Goal: Task Accomplishment & Management: Manage account settings

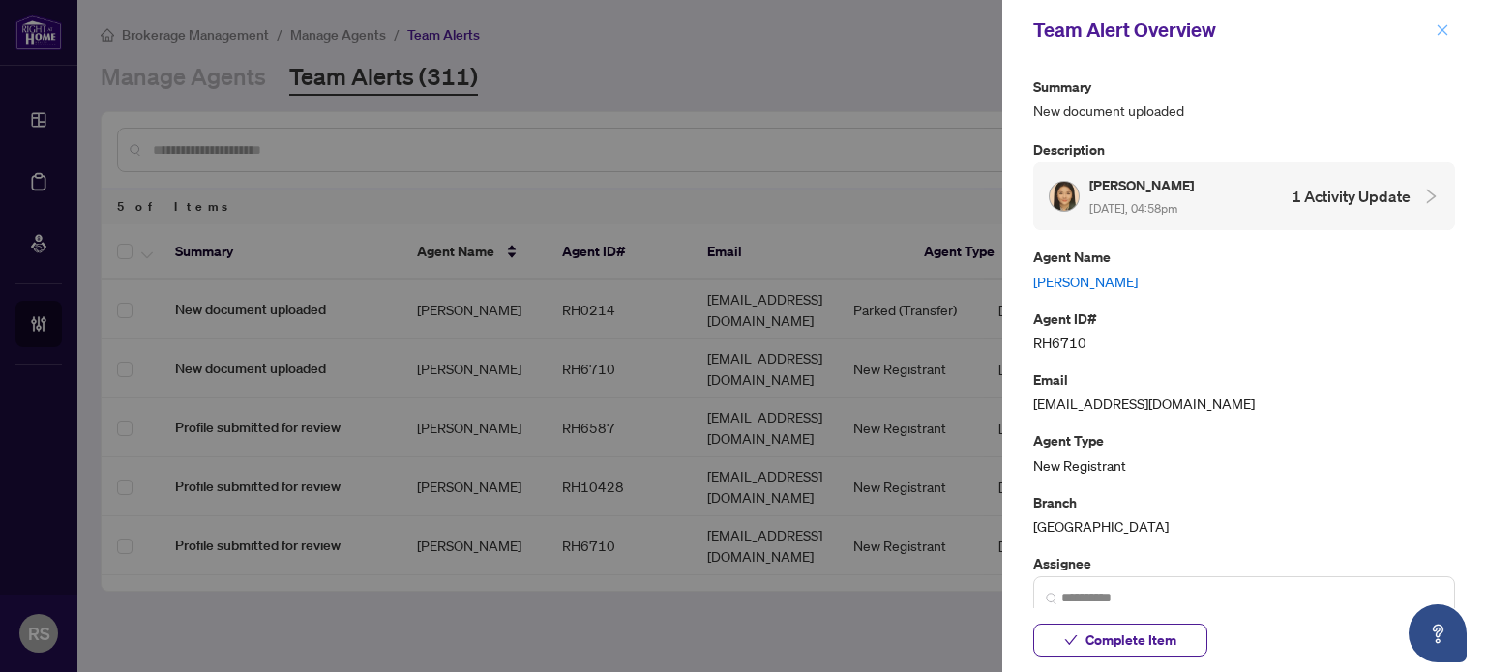
click at [1444, 26] on icon "close" at bounding box center [1443, 30] width 14 height 14
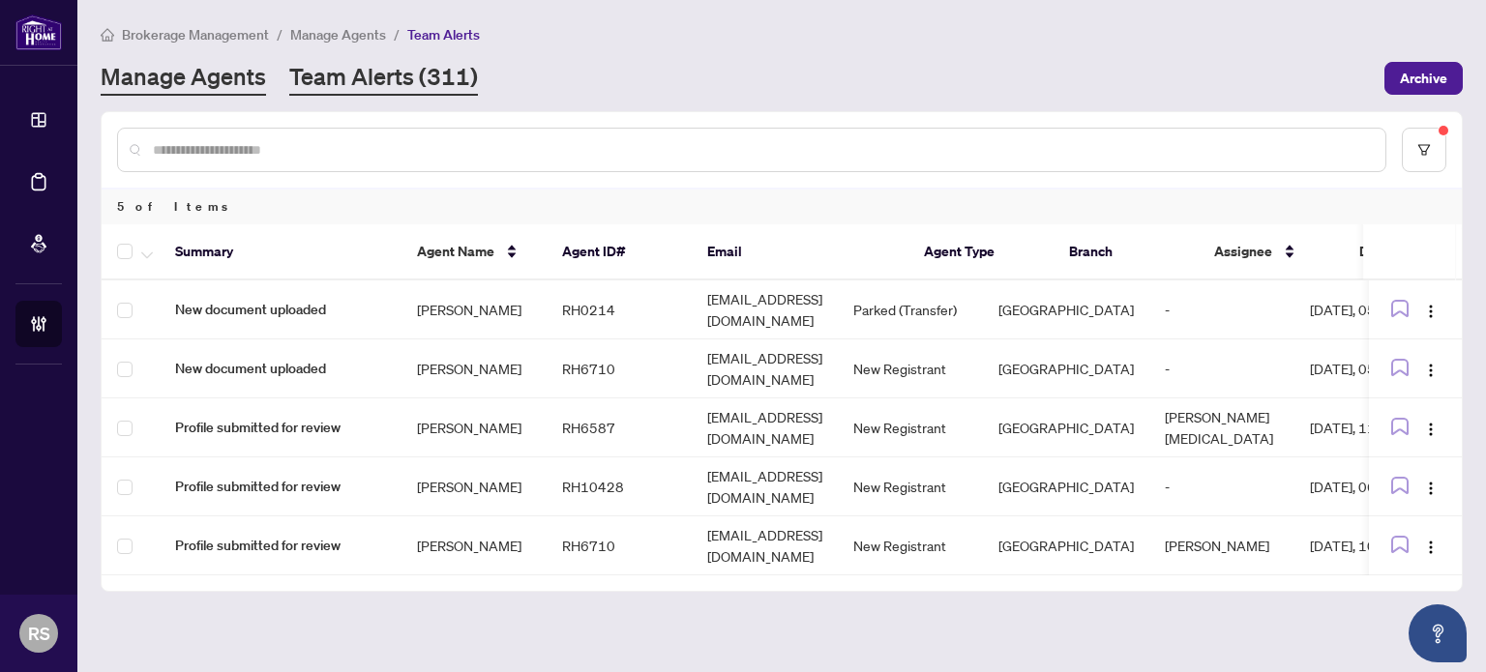
click at [230, 80] on link "Manage Agents" at bounding box center [183, 78] width 165 height 35
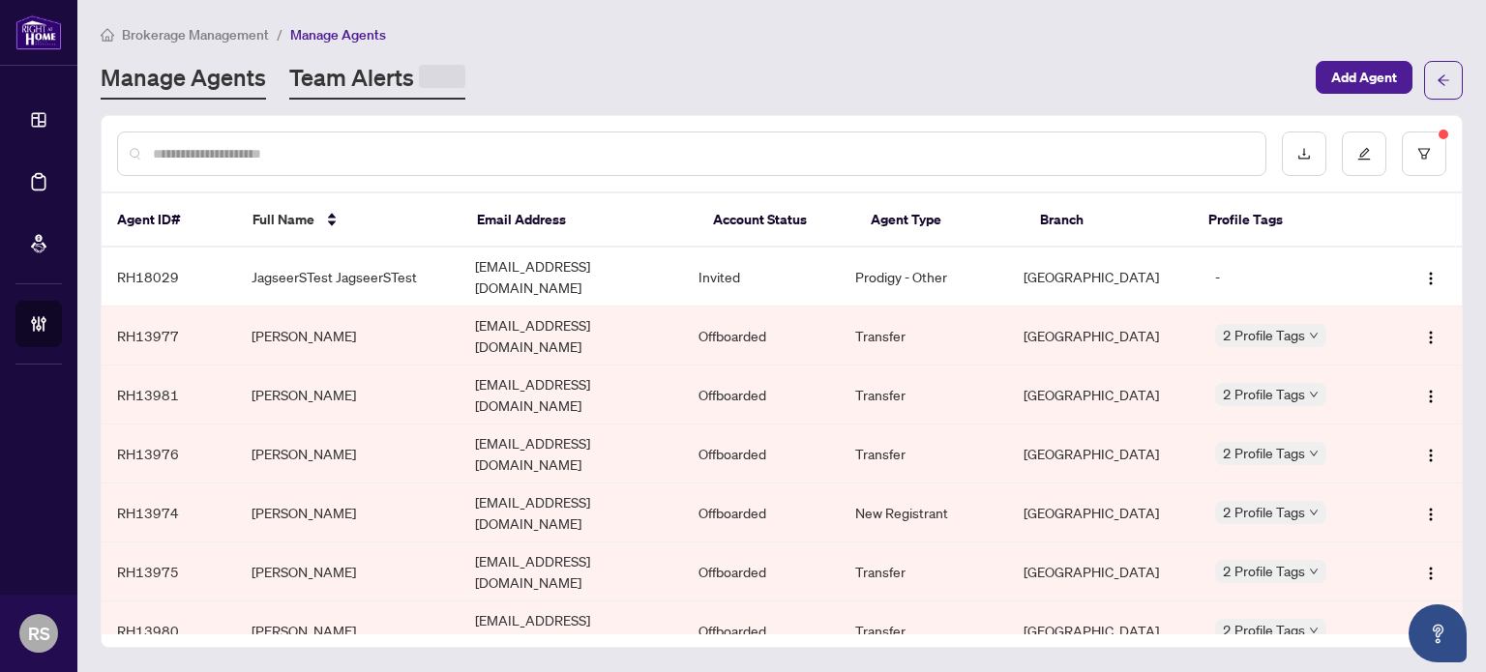
click at [356, 83] on link "Team Alerts" at bounding box center [377, 81] width 176 height 38
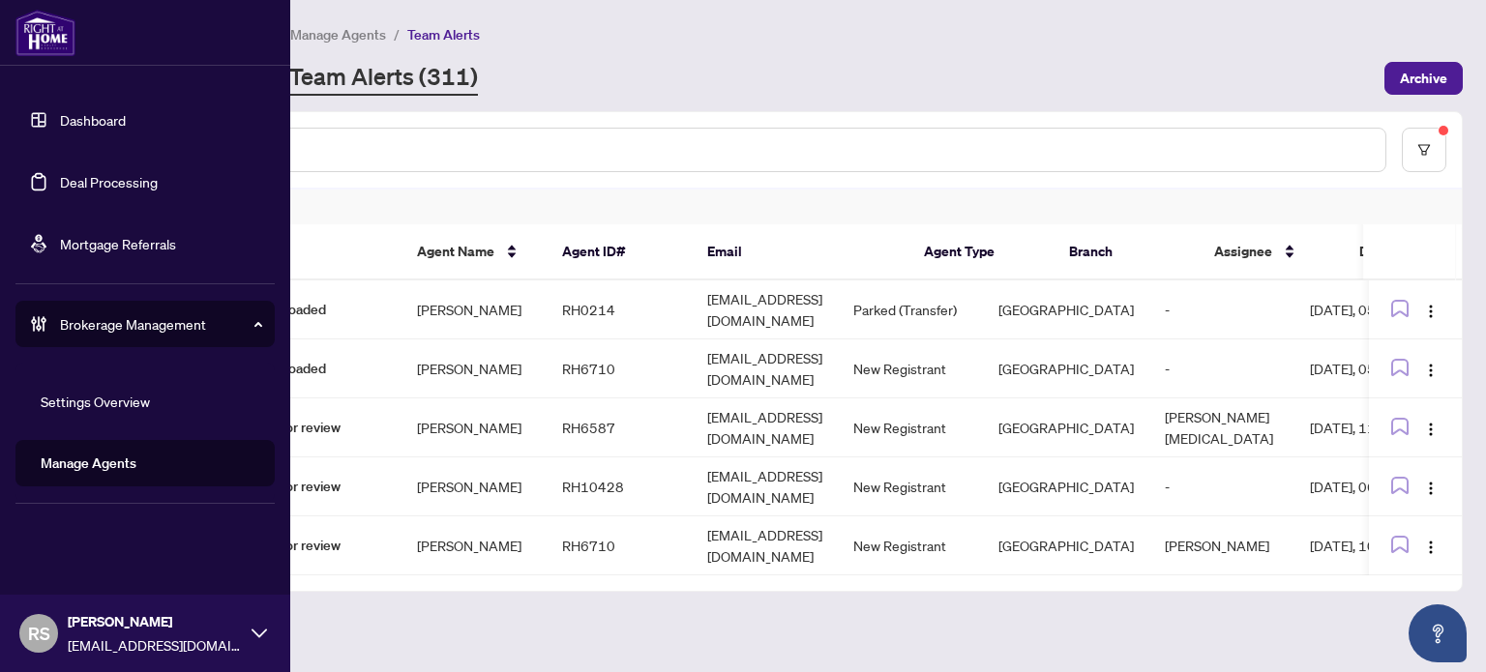
click at [89, 121] on link "Dashboard" at bounding box center [93, 119] width 66 height 17
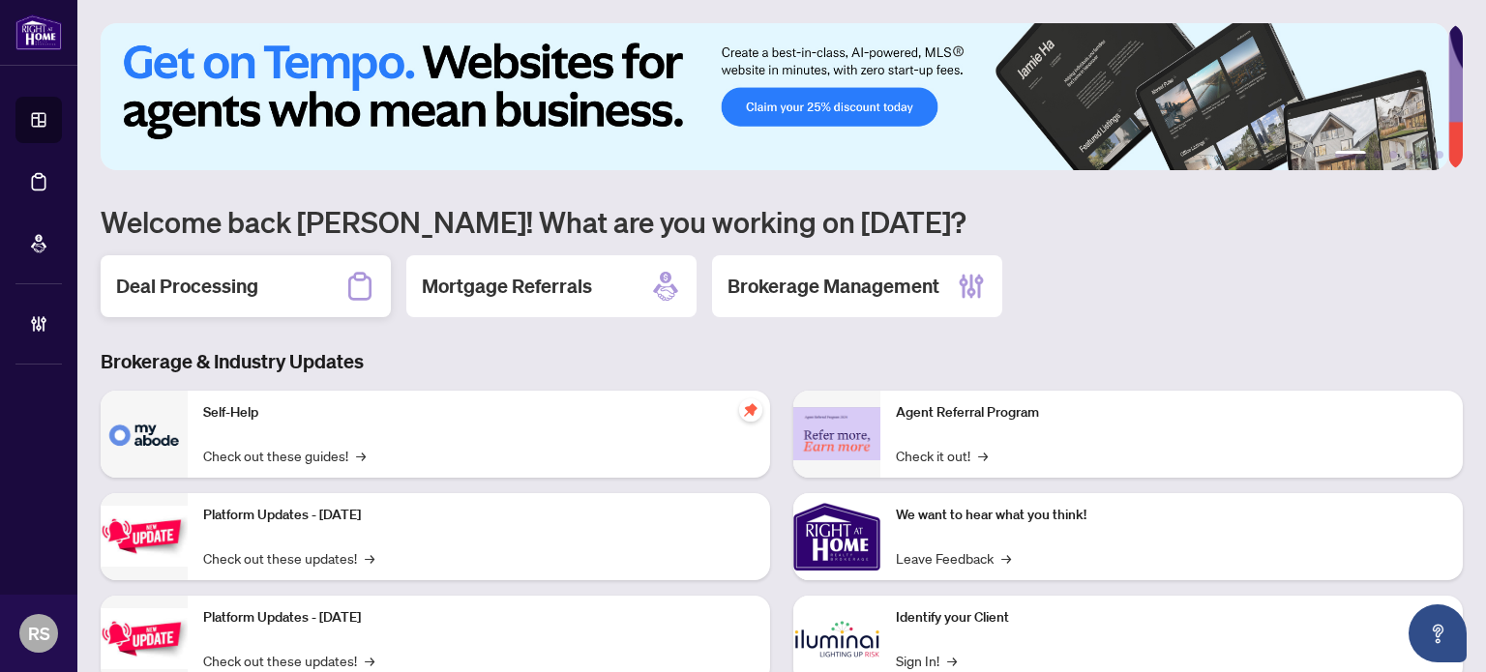
click at [174, 273] on h2 "Deal Processing" at bounding box center [187, 286] width 142 height 27
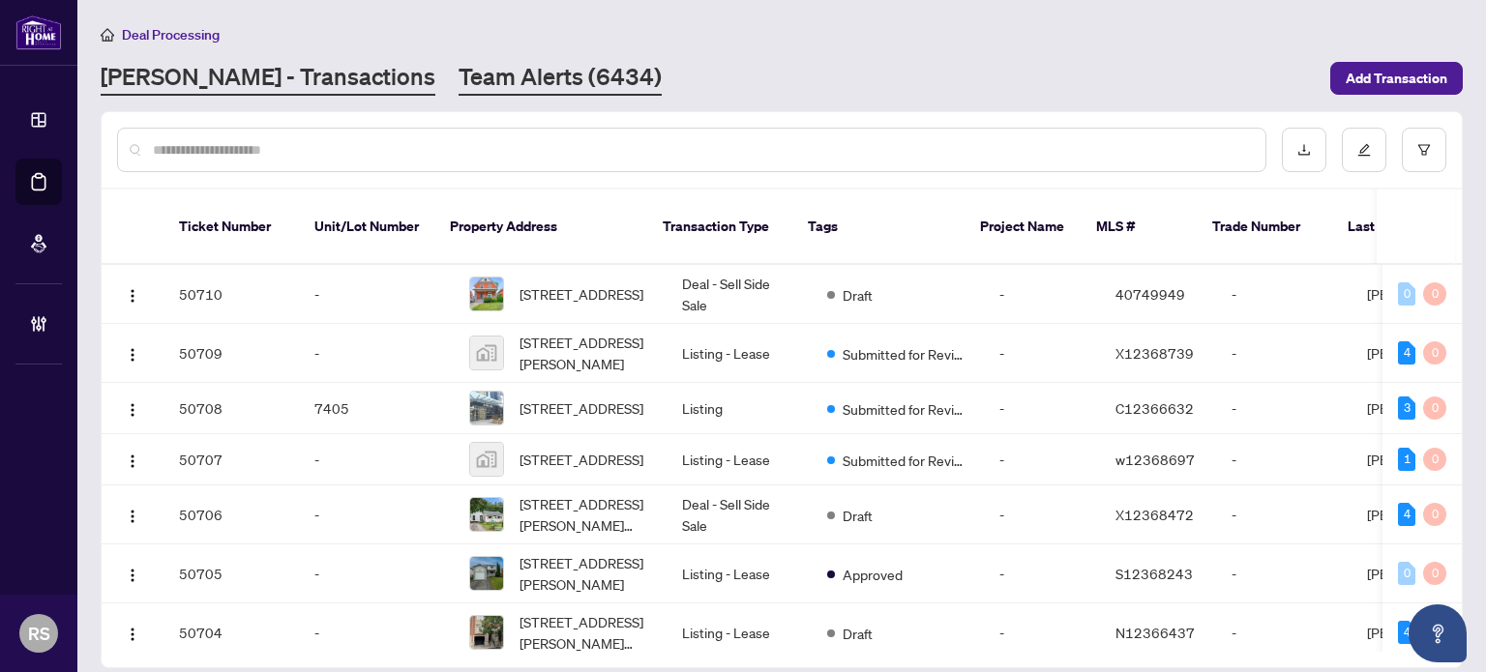
click at [465, 76] on link "Team Alerts (6434)" at bounding box center [560, 78] width 203 height 35
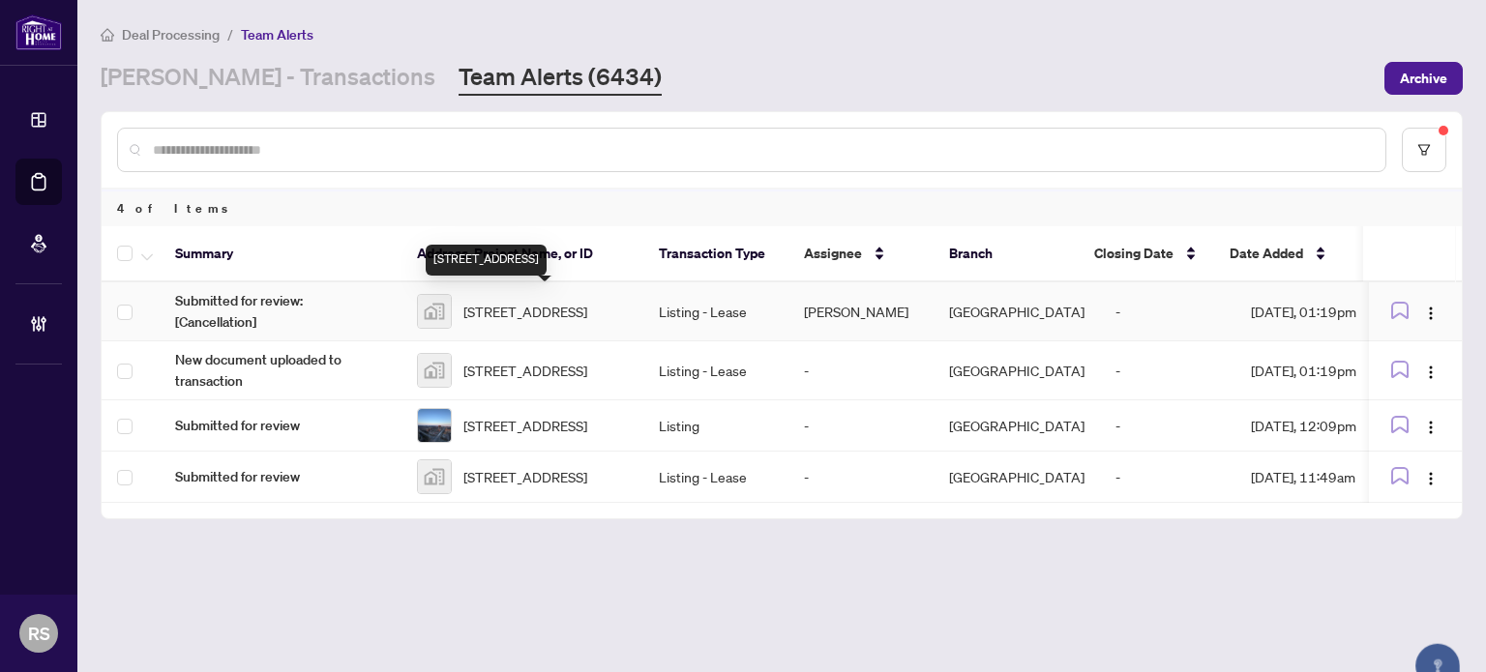
click at [531, 308] on span "[STREET_ADDRESS]" at bounding box center [525, 311] width 124 height 21
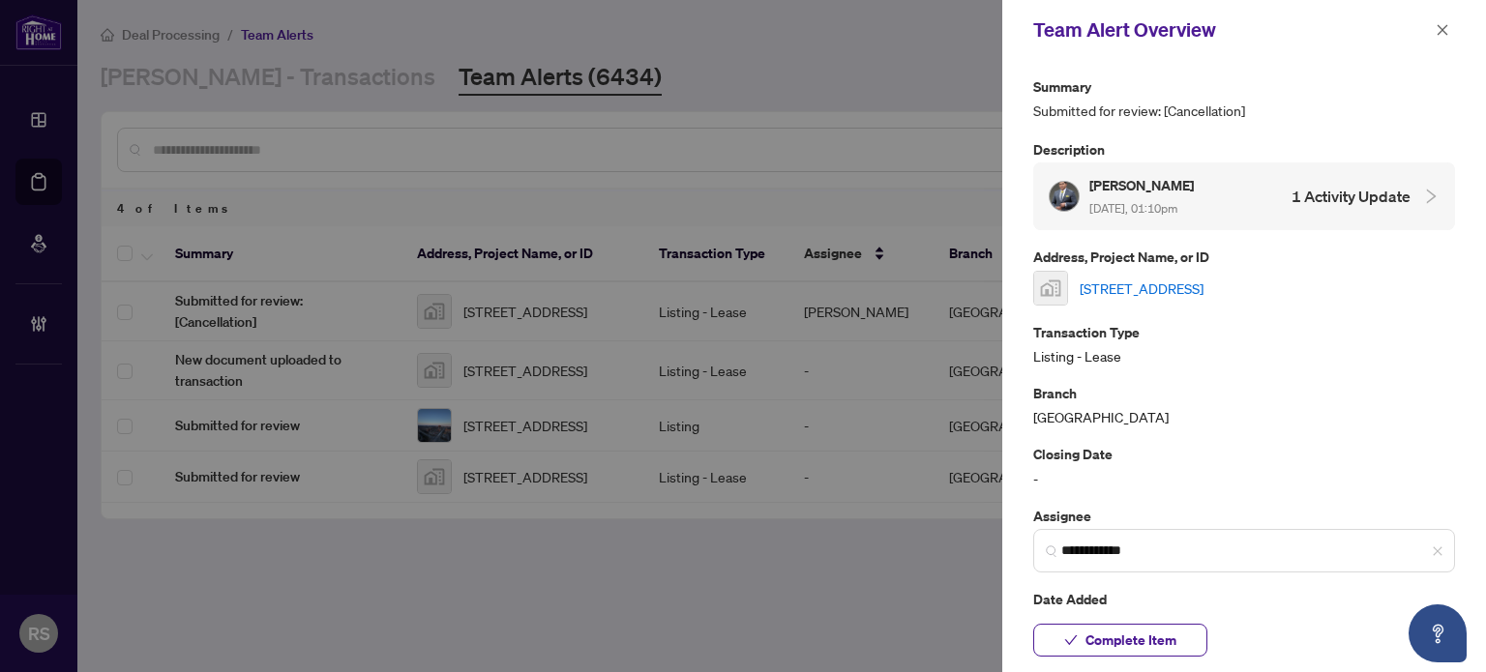
click at [1140, 282] on link "200 Keewatin Avenue, Toronto, ON, Canada" at bounding box center [1142, 288] width 124 height 21
click at [1440, 28] on icon "close" at bounding box center [1443, 30] width 14 height 14
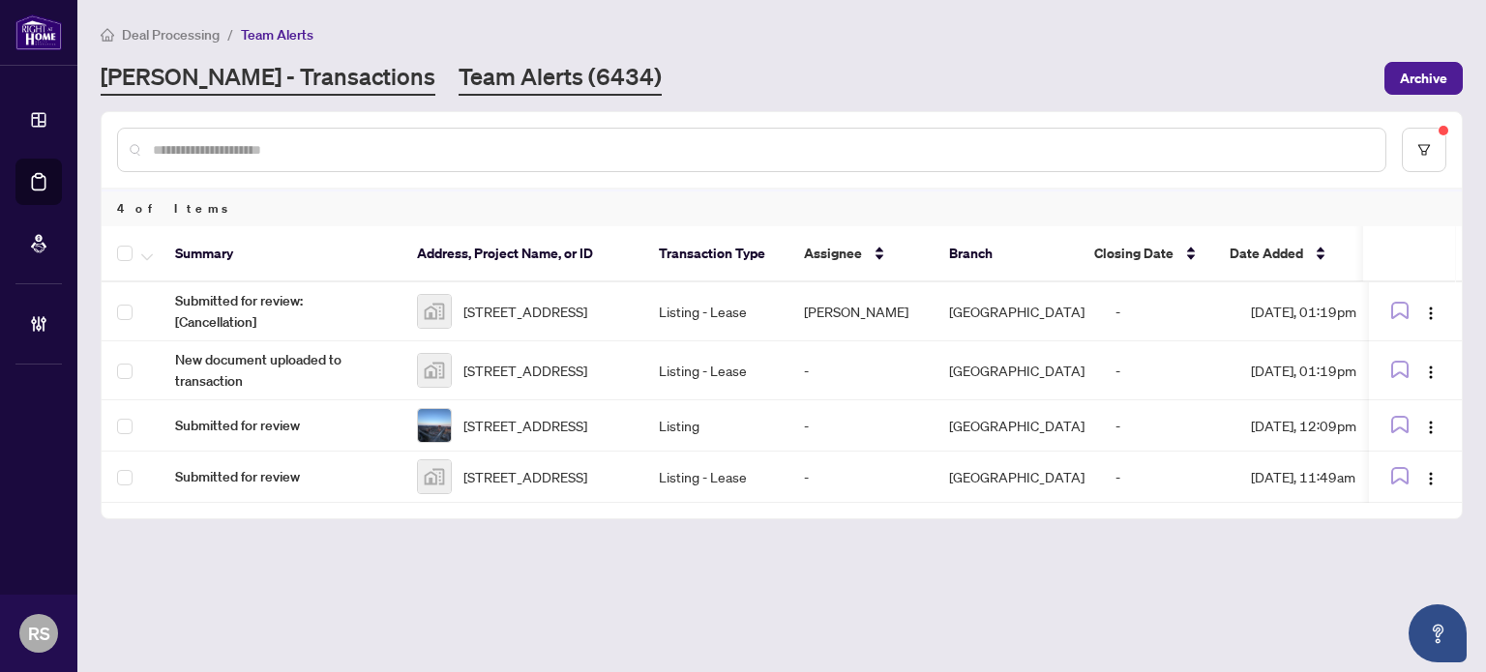
click at [145, 76] on link "RAHR - Transactions" at bounding box center [268, 78] width 335 height 35
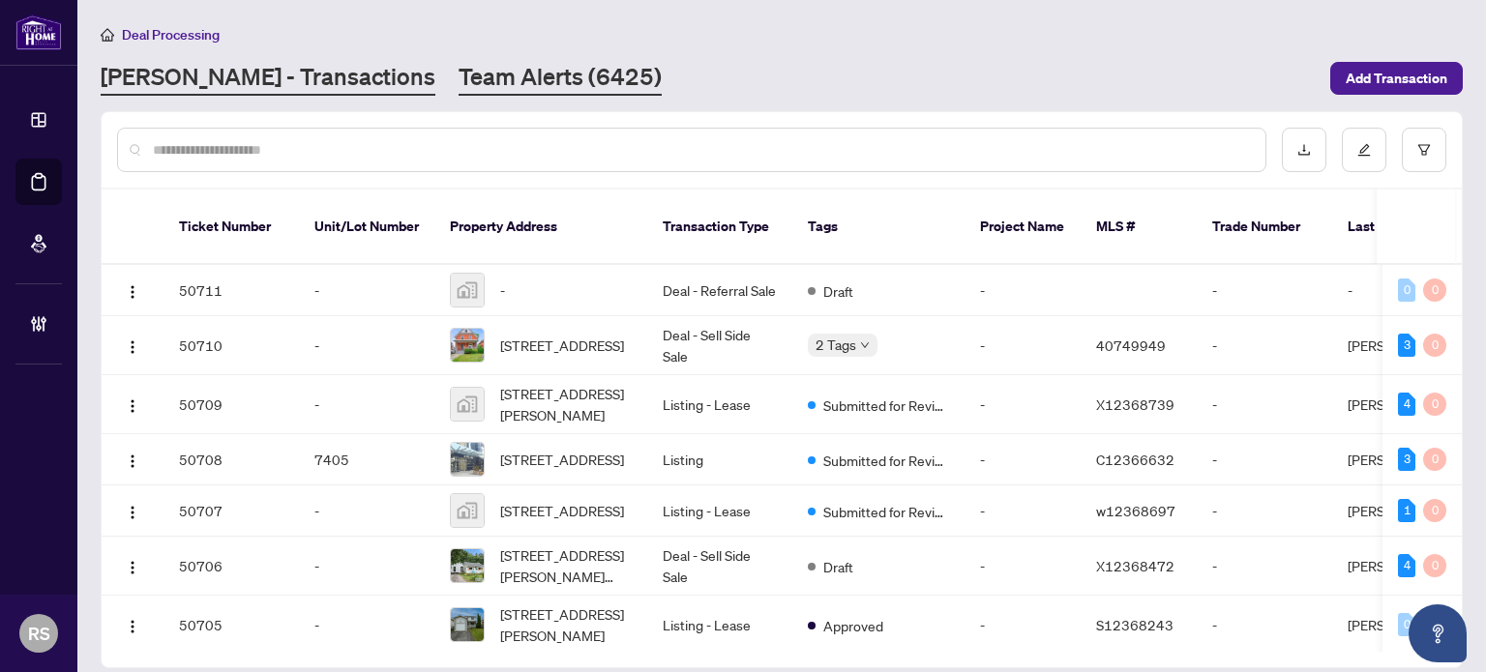
click at [459, 74] on link "Team Alerts (6425)" at bounding box center [560, 78] width 203 height 35
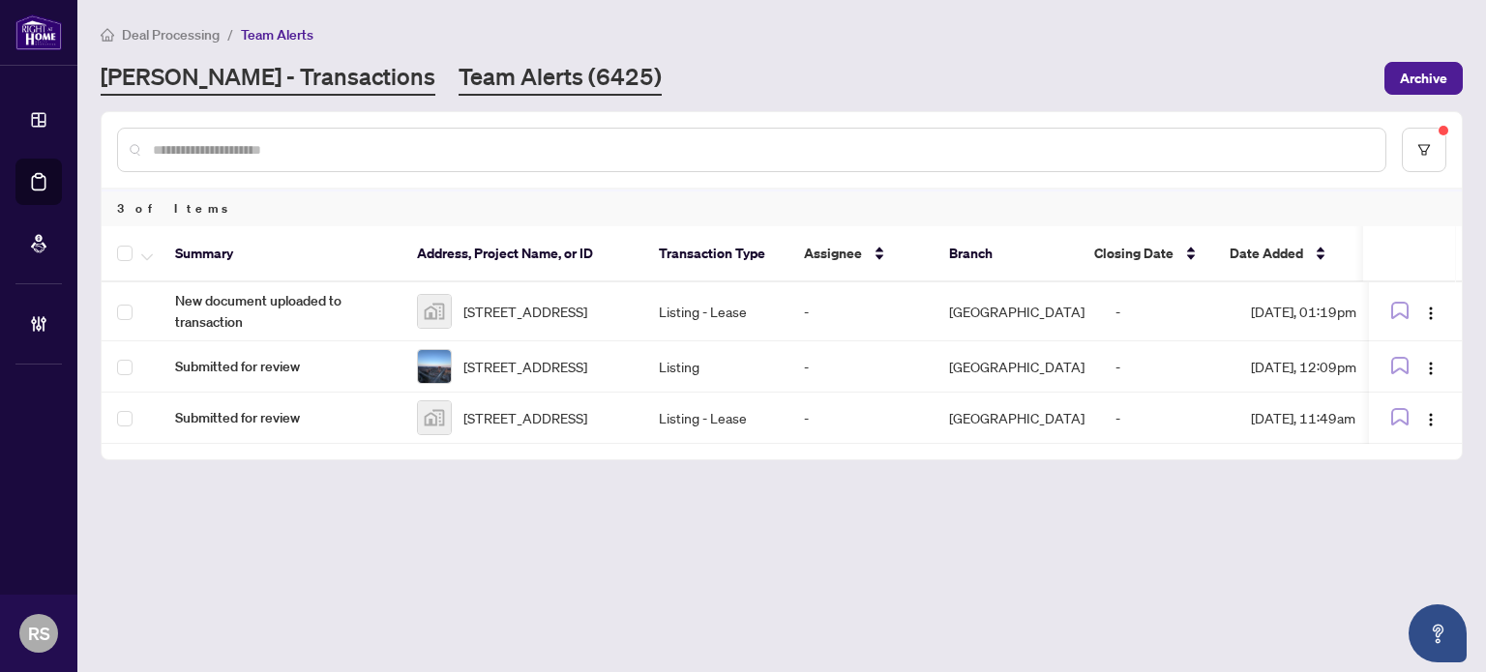
click at [196, 70] on link "RAHR - Transactions" at bounding box center [268, 78] width 335 height 35
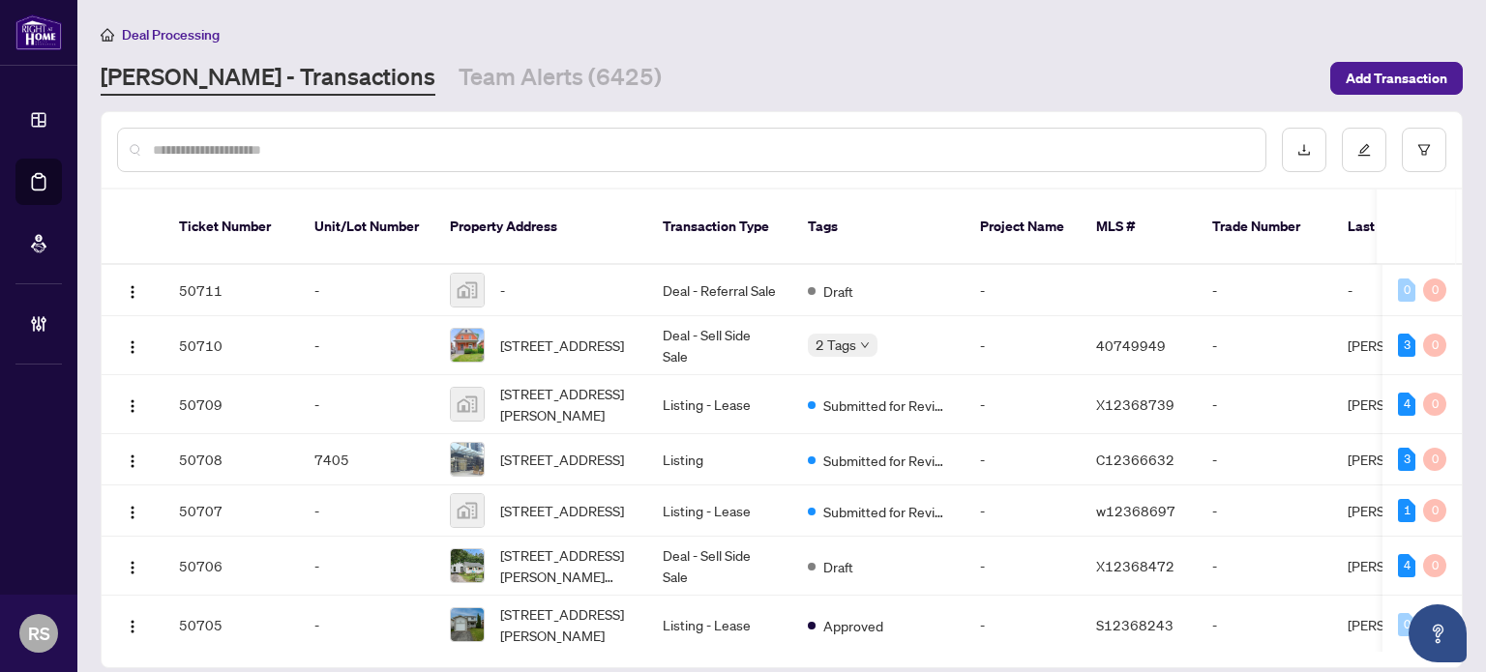
click at [1414, 38] on div "Deal Processing" at bounding box center [782, 34] width 1362 height 22
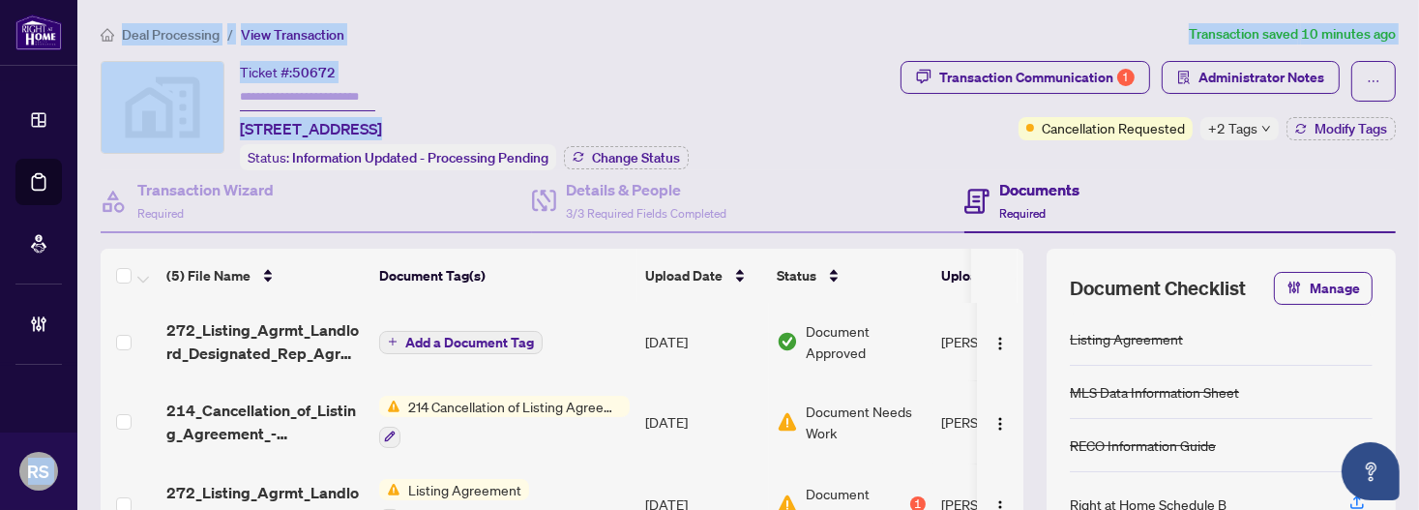
drag, startPoint x: 0, startPoint y: 126, endPoint x: 364, endPoint y: 131, distance: 363.9
click at [364, 131] on div "Dashboard Deal Processing Mortgage Referrals Brokerage Management RS Rosana Sin…" at bounding box center [709, 255] width 1419 height 510
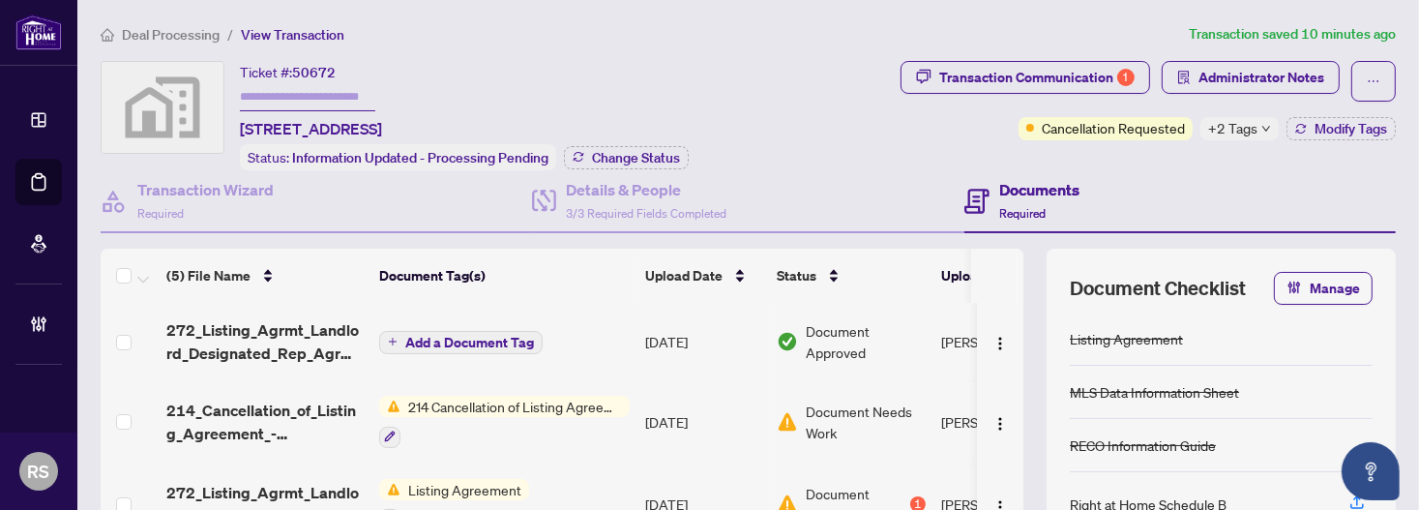
click at [777, 69] on div "Ticket #: 50672 200 Keewatin Avenue, Toronto, ON, Canada Status: Information Up…" at bounding box center [497, 115] width 792 height 109
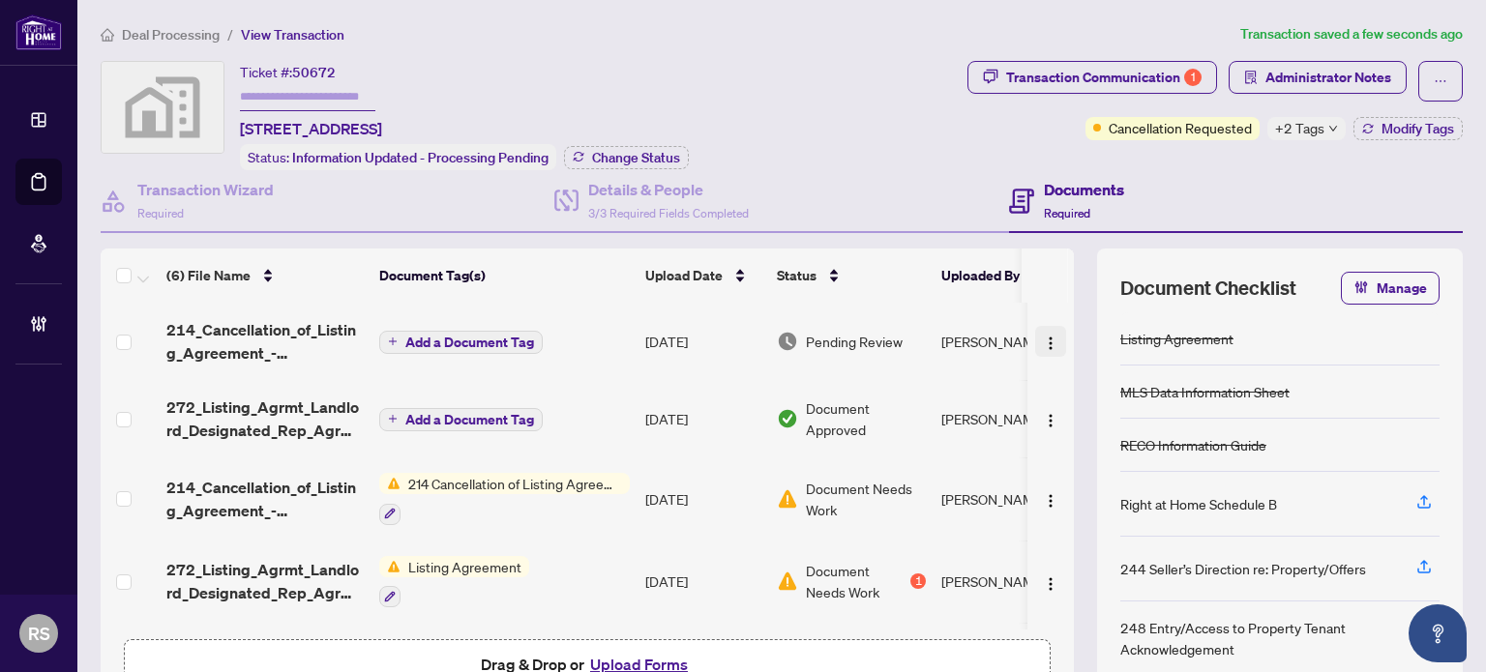
click at [1043, 340] on img "button" at bounding box center [1050, 343] width 15 height 15
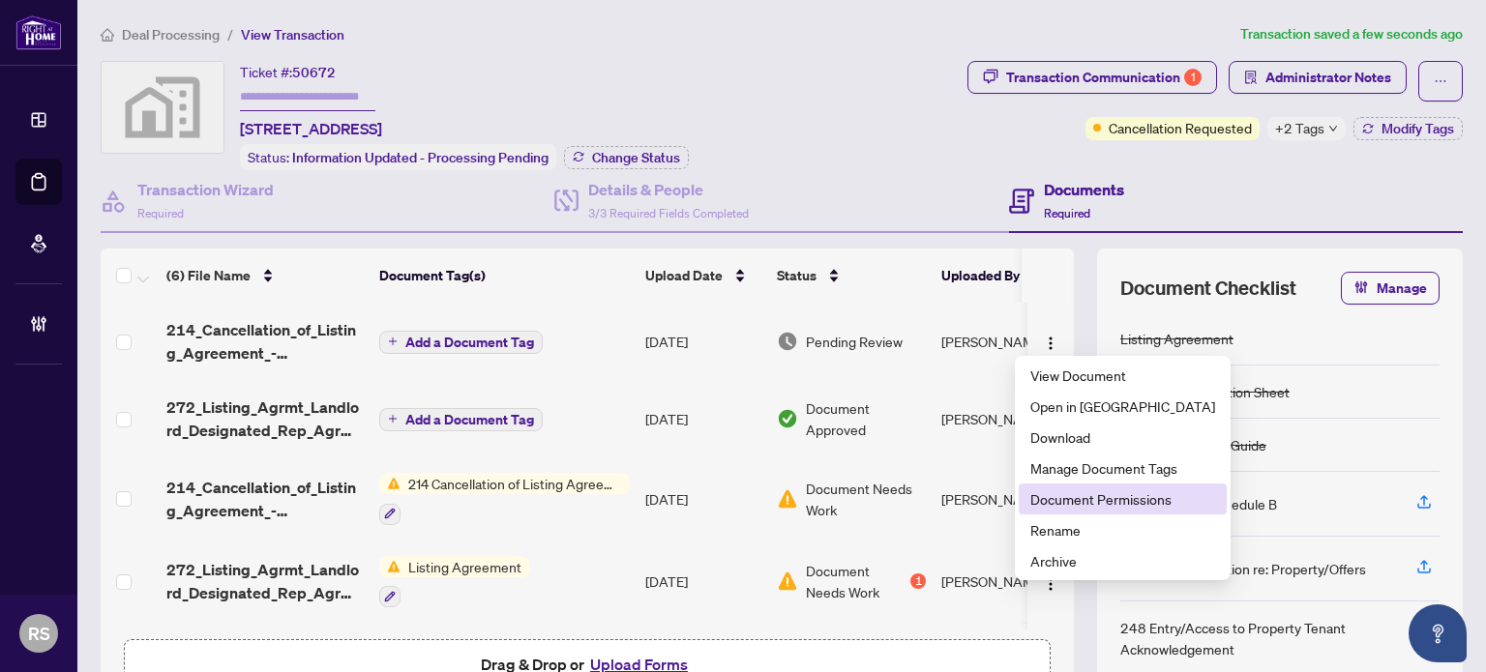
click at [1072, 500] on span "Document Permissions" at bounding box center [1123, 499] width 185 height 21
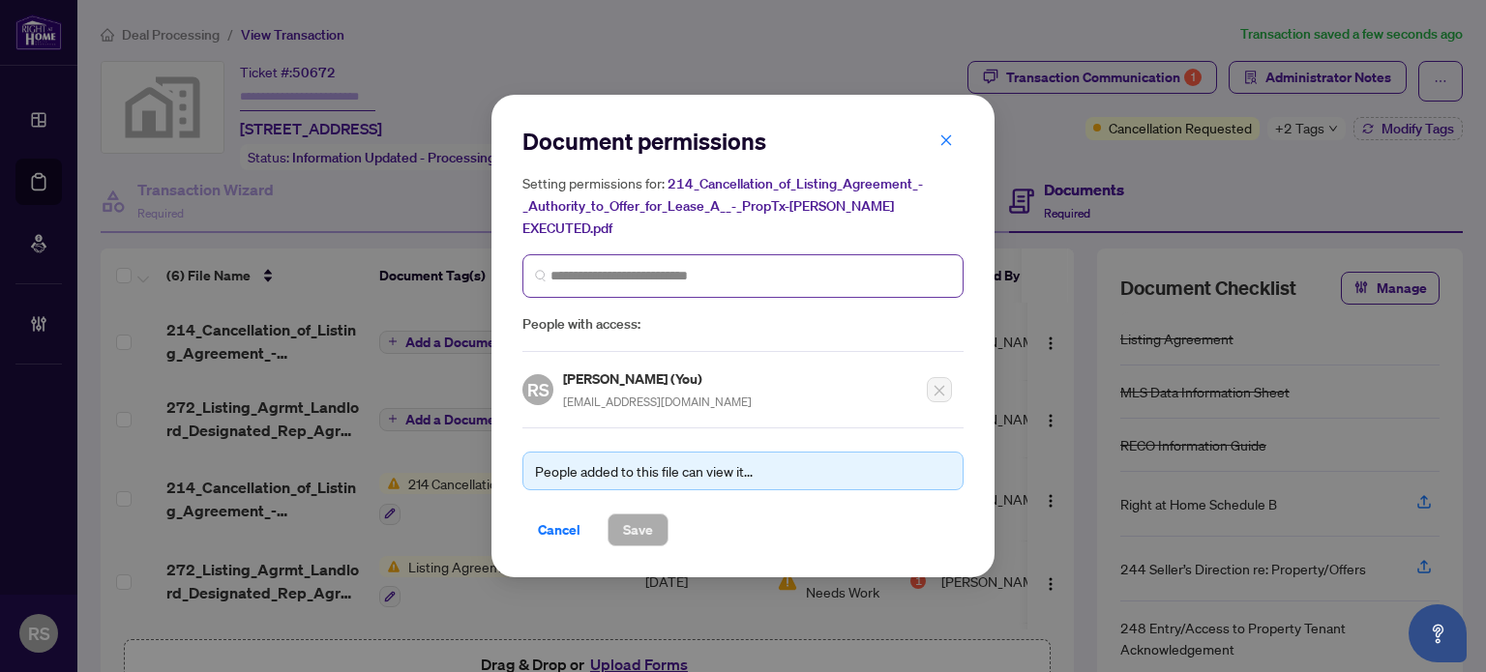
click at [656, 254] on span at bounding box center [743, 276] width 441 height 44
type input "******"
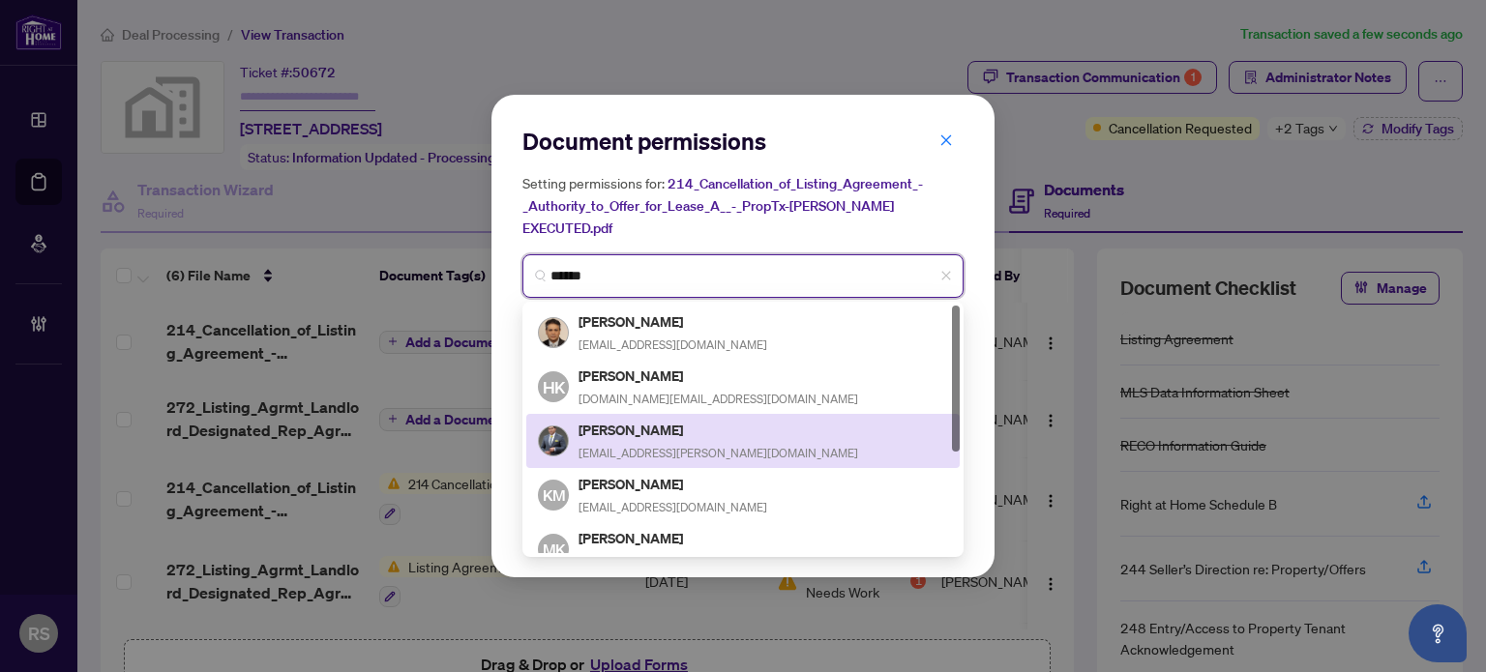
click at [646, 419] on h5 "Khalil Henareh" at bounding box center [719, 430] width 280 height 22
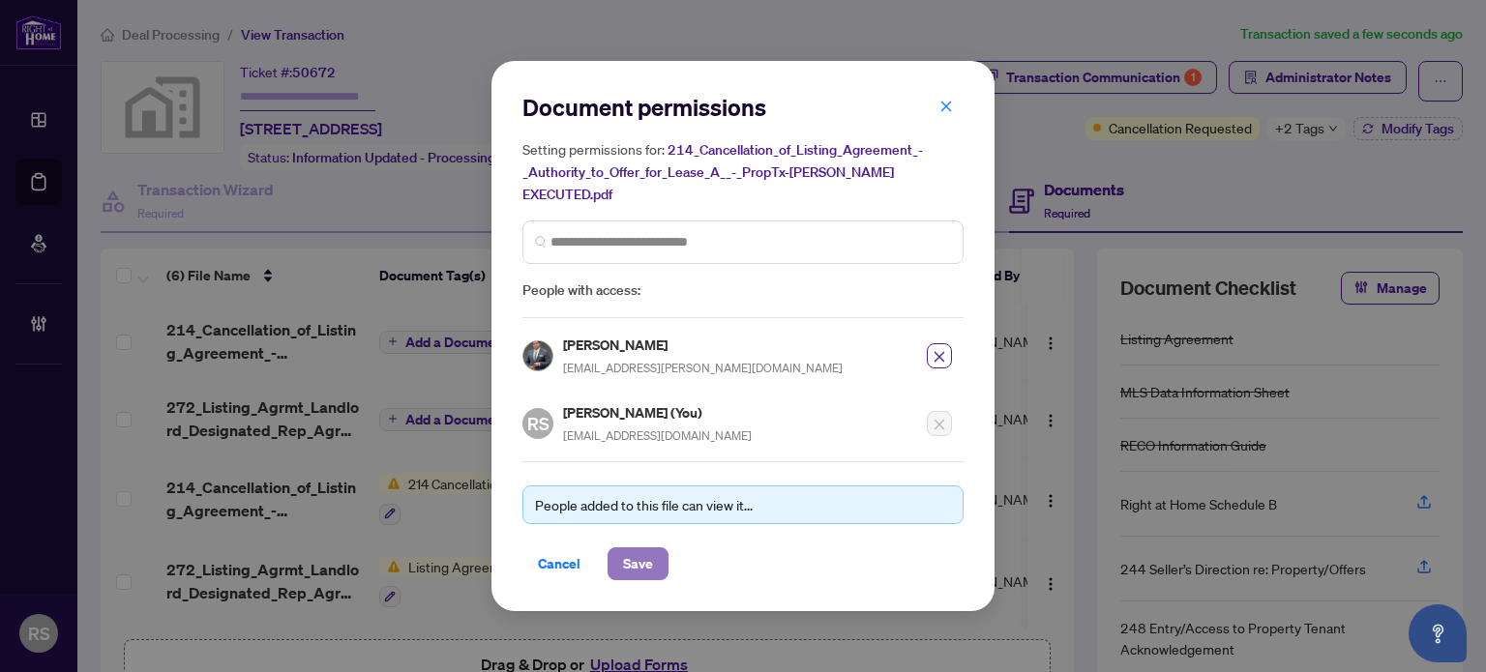
click at [635, 555] on span "Save" at bounding box center [638, 564] width 30 height 31
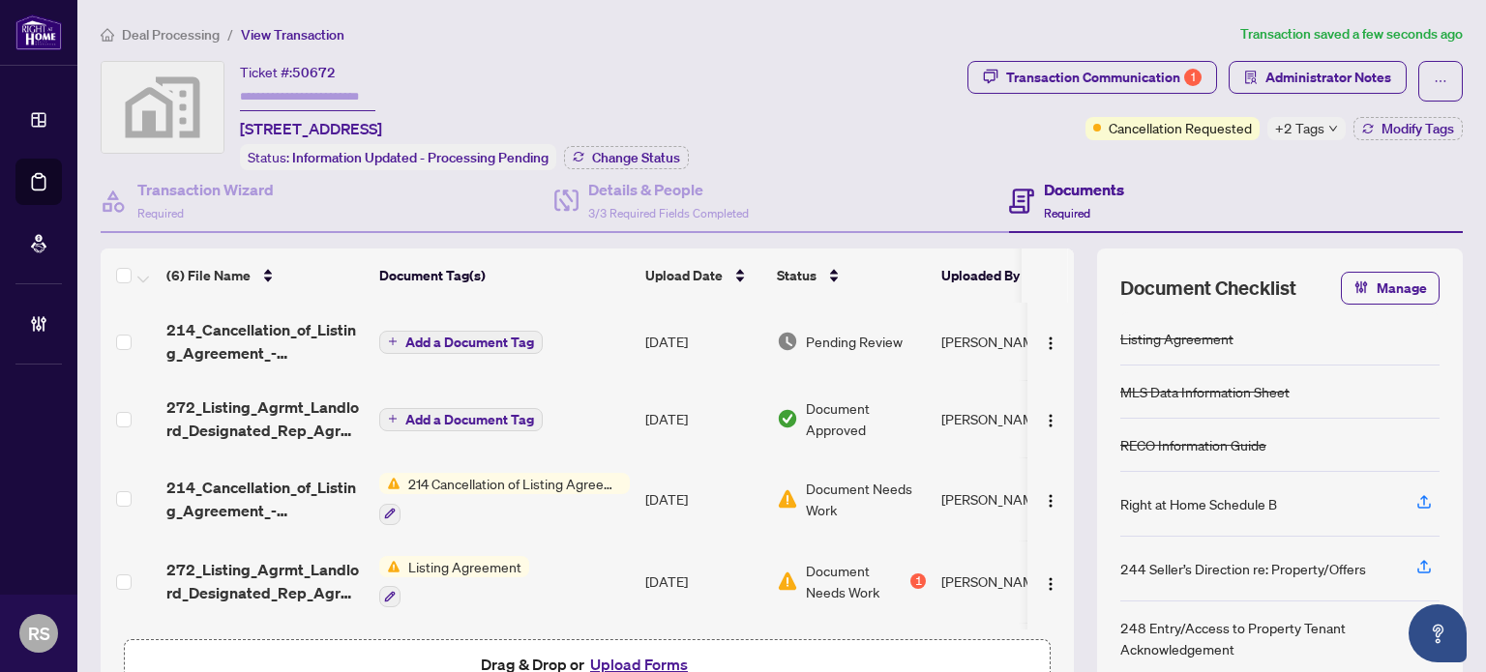
click at [472, 339] on span "Add a Document Tag" at bounding box center [469, 343] width 129 height 14
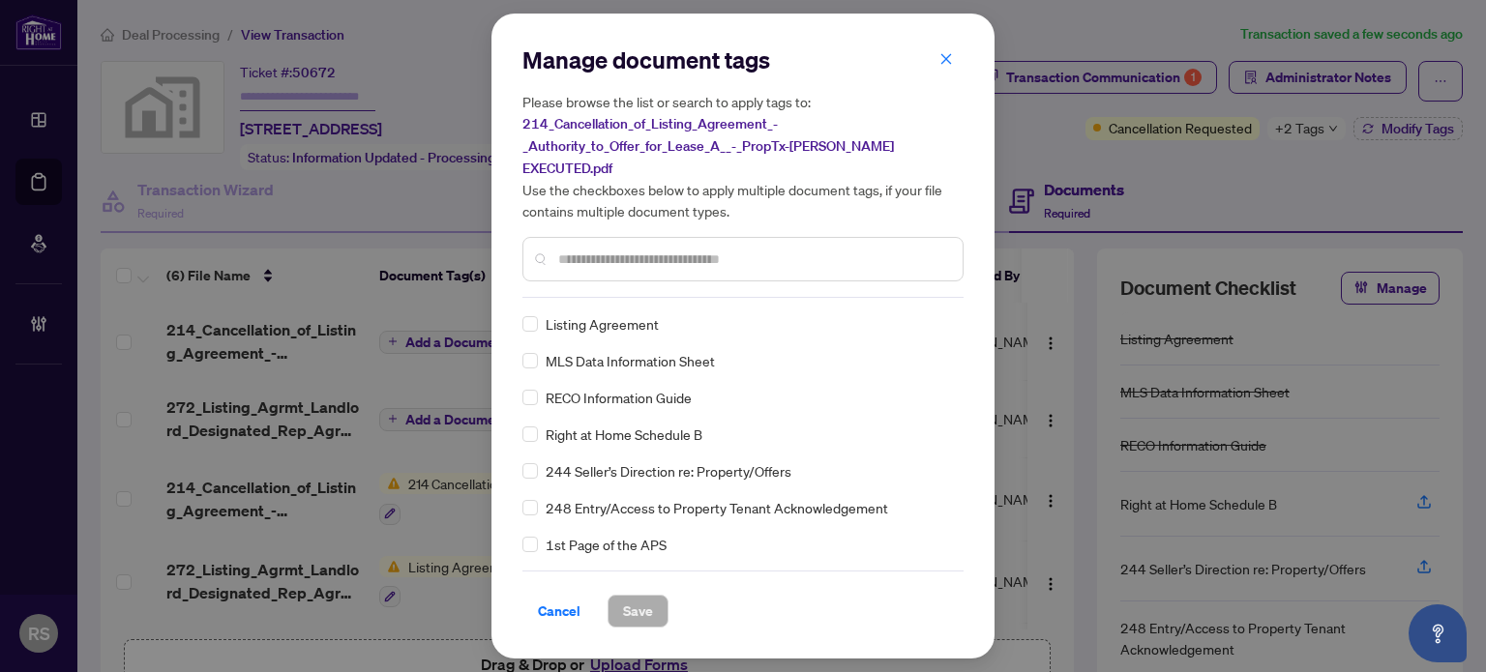
click at [608, 249] on input "text" at bounding box center [752, 259] width 389 height 21
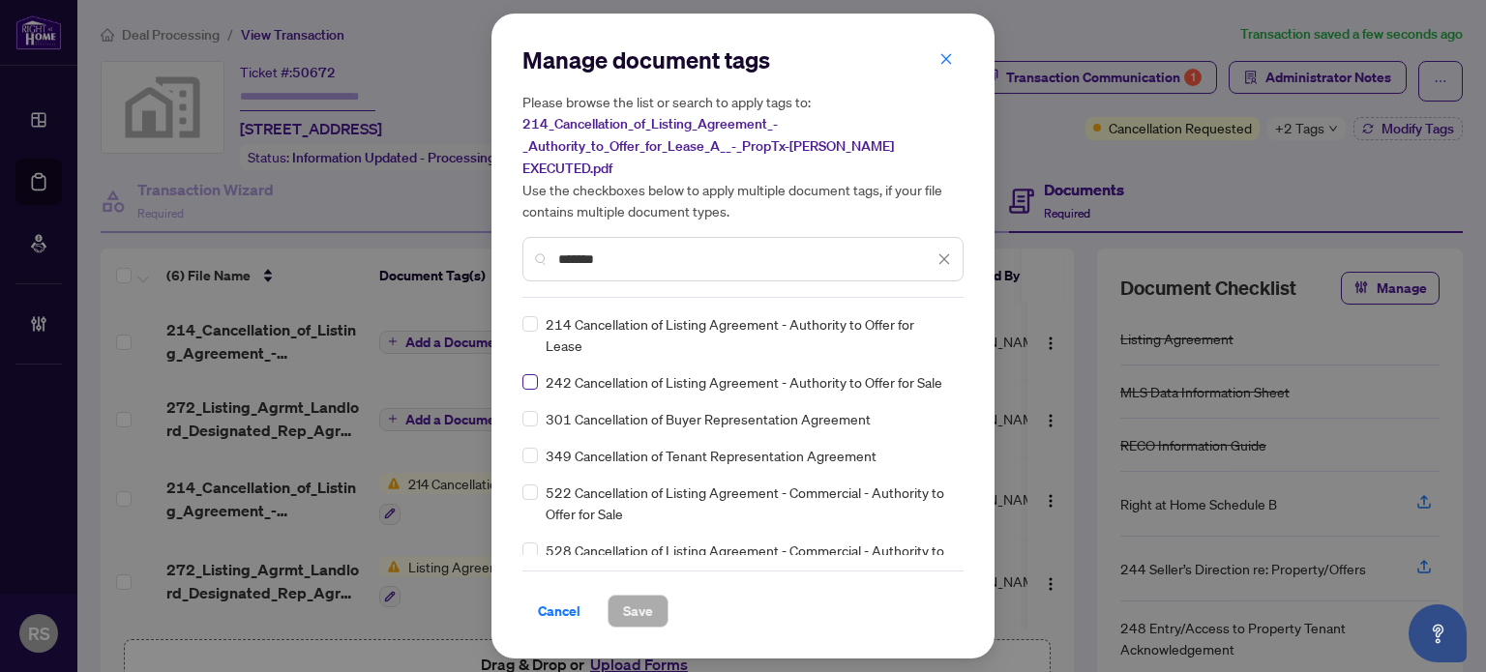
type input "*******"
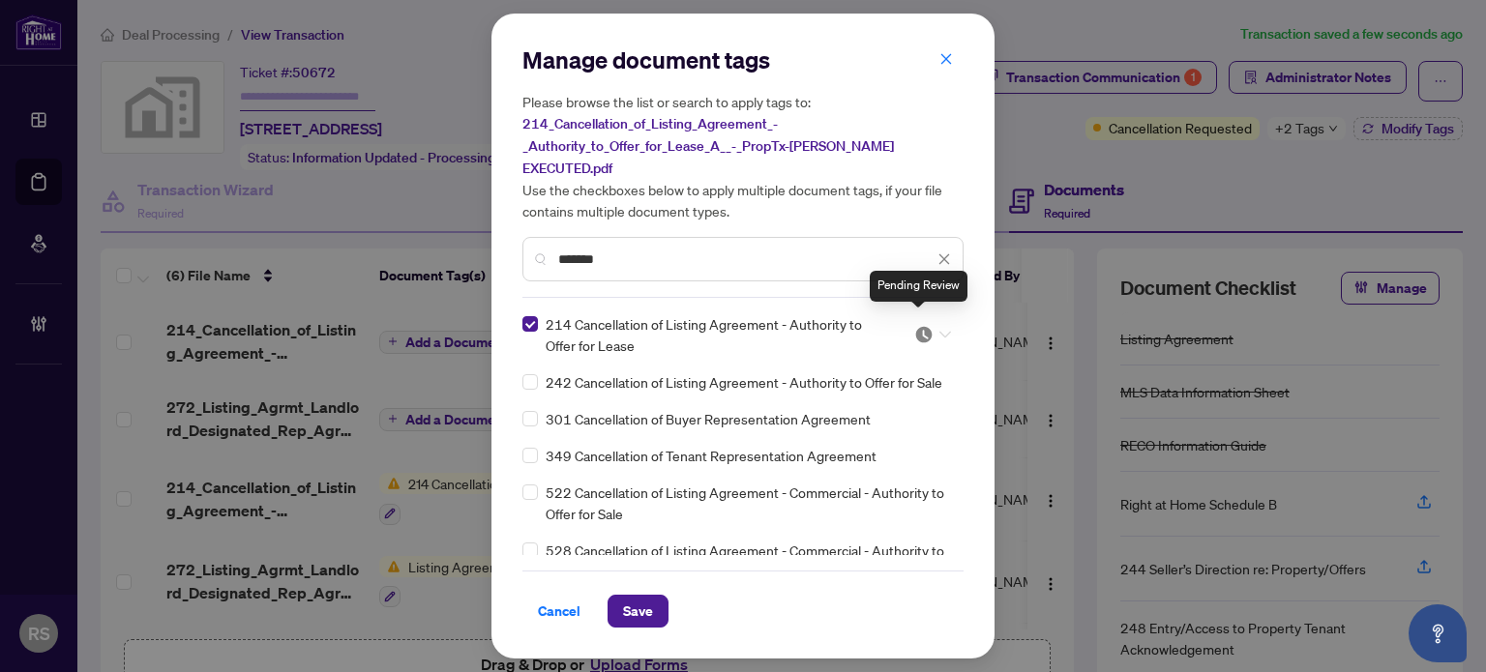
click at [923, 325] on img at bounding box center [923, 334] width 19 height 19
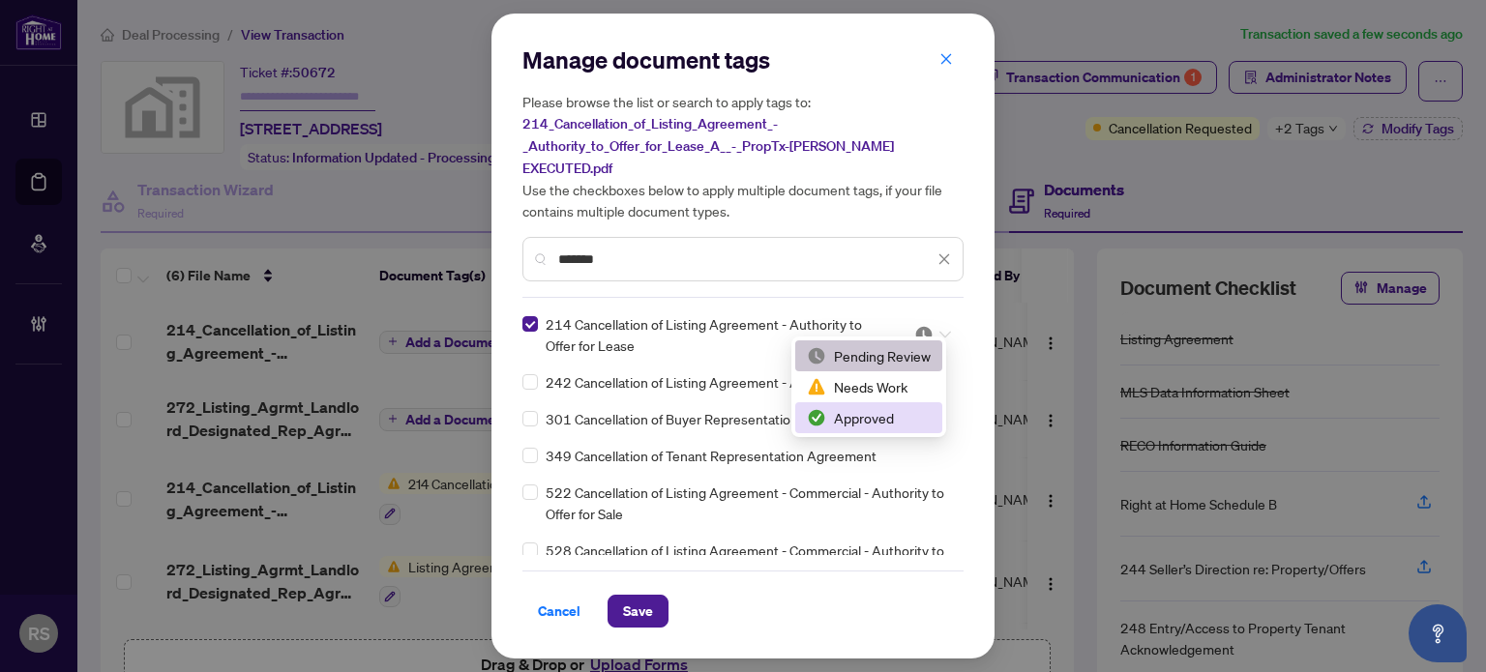
click at [872, 421] on div "Approved" at bounding box center [869, 417] width 124 height 21
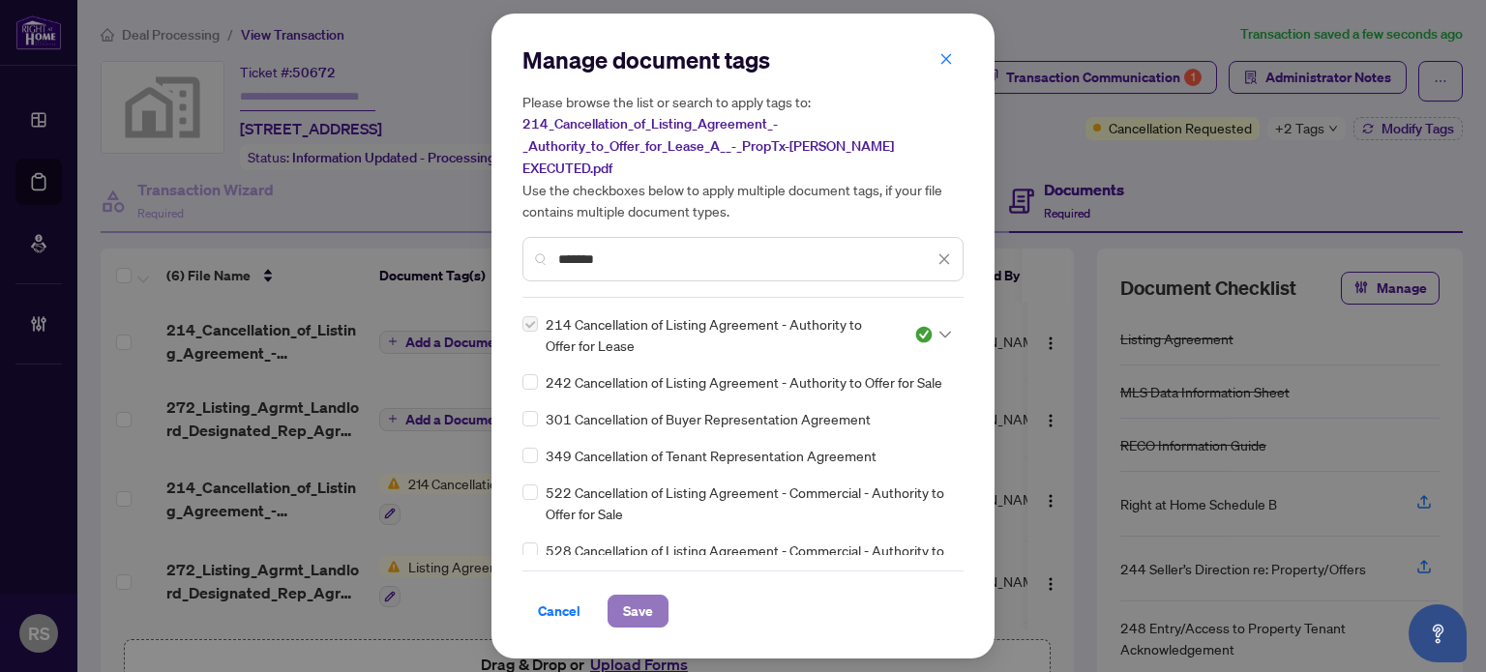
click at [646, 607] on span "Save" at bounding box center [638, 611] width 30 height 31
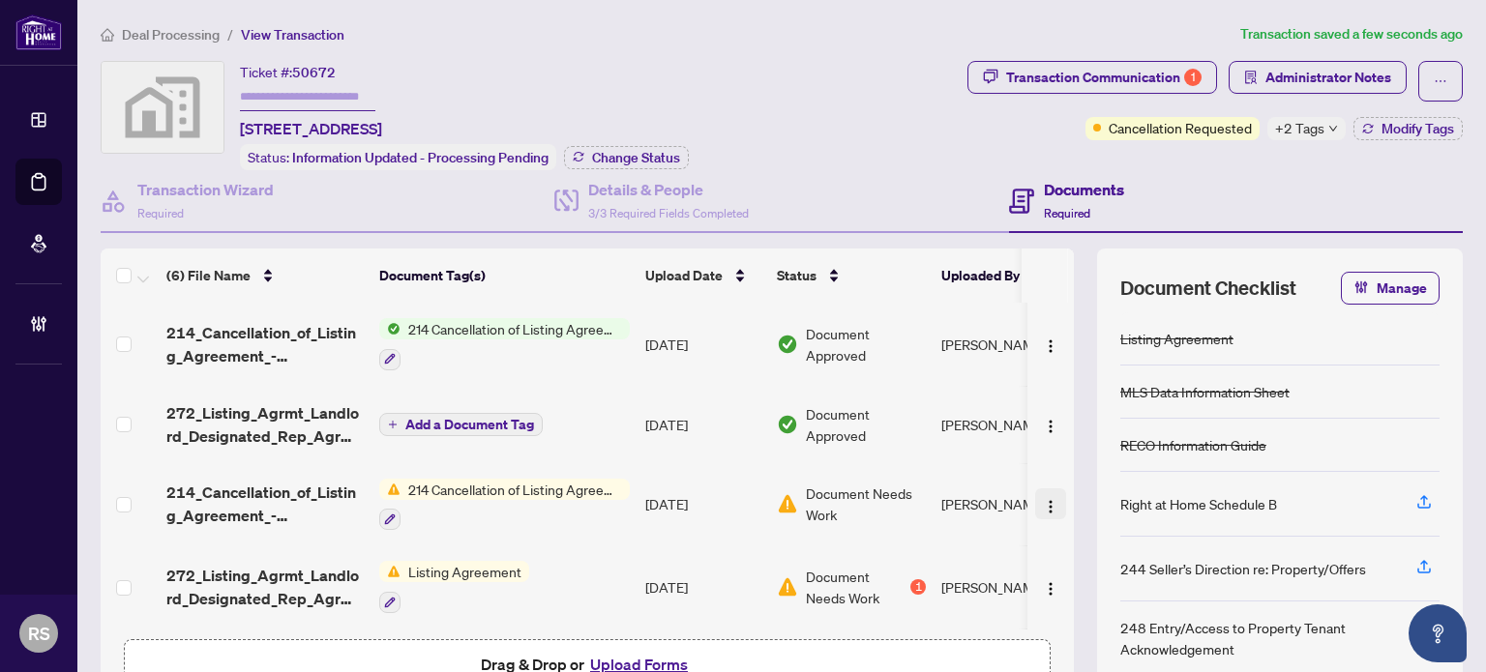
click at [1043, 499] on img "button" at bounding box center [1050, 506] width 15 height 15
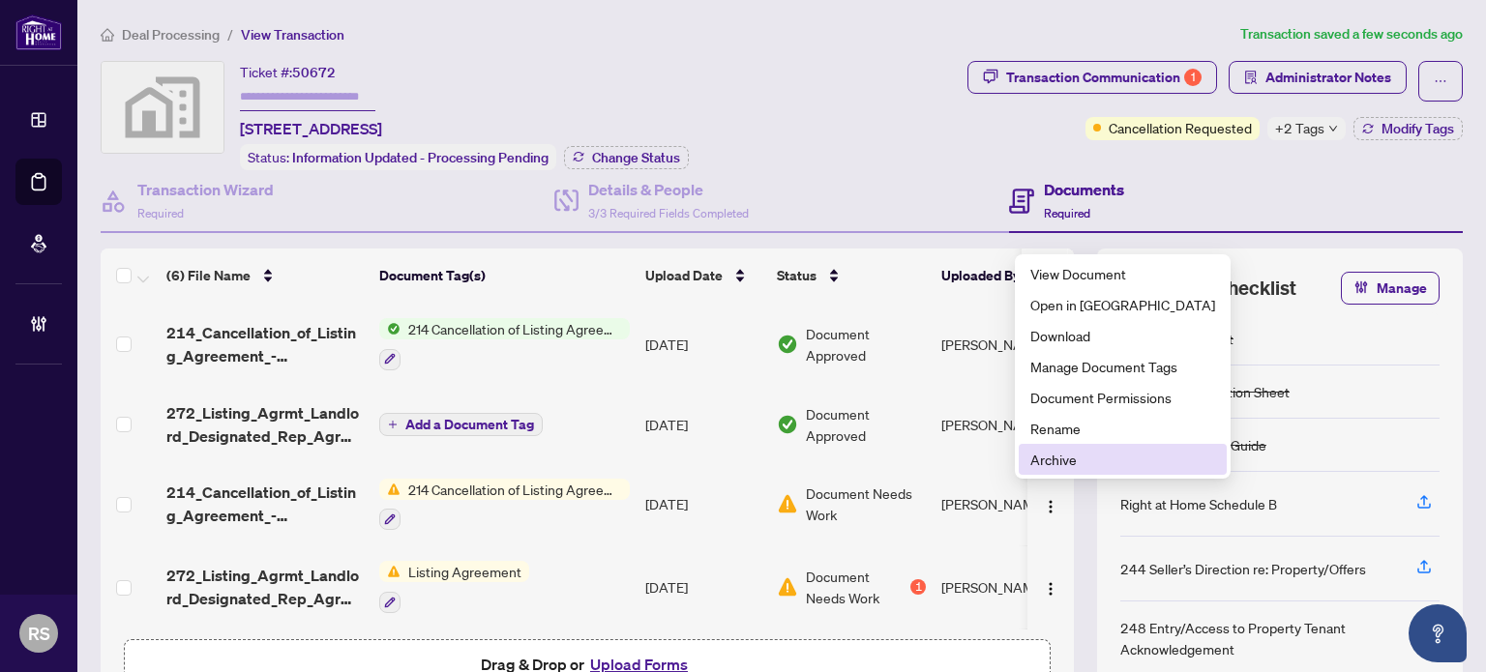
click at [1051, 462] on span "Archive" at bounding box center [1123, 459] width 185 height 21
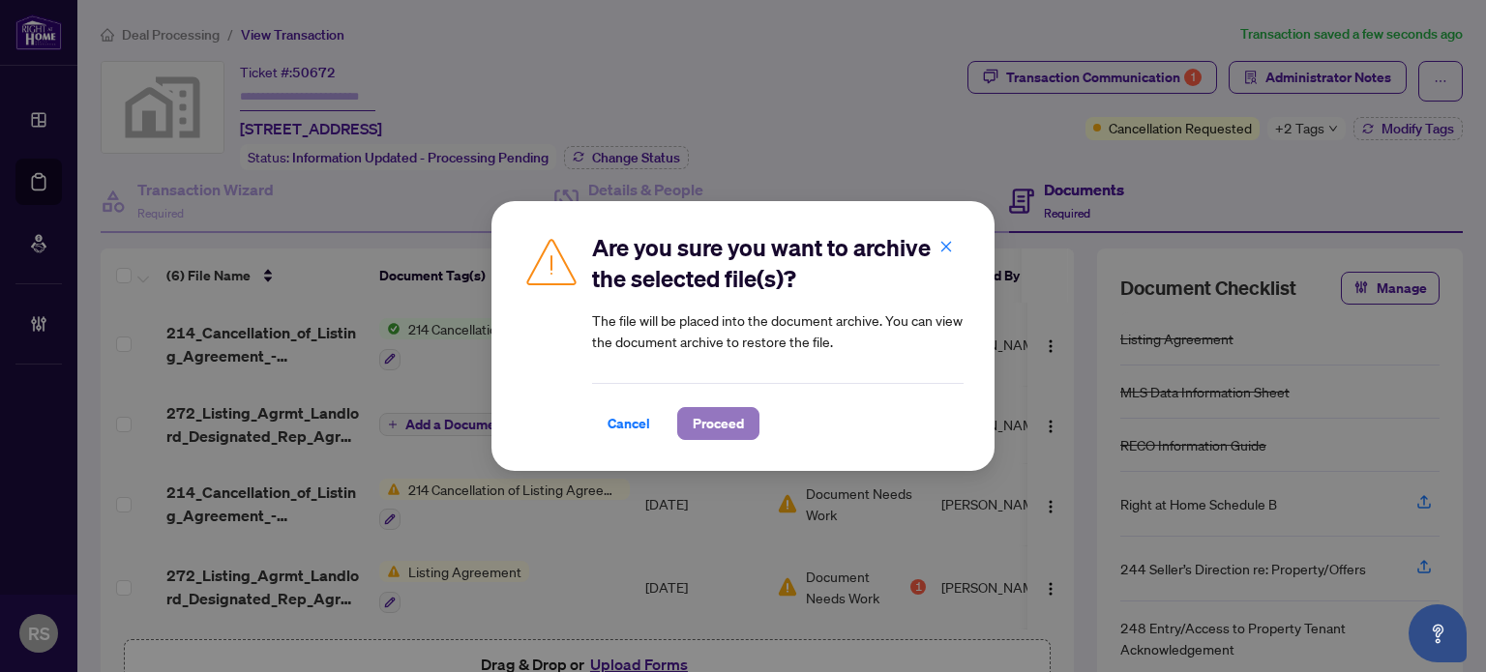
click at [732, 423] on span "Proceed" at bounding box center [718, 423] width 51 height 31
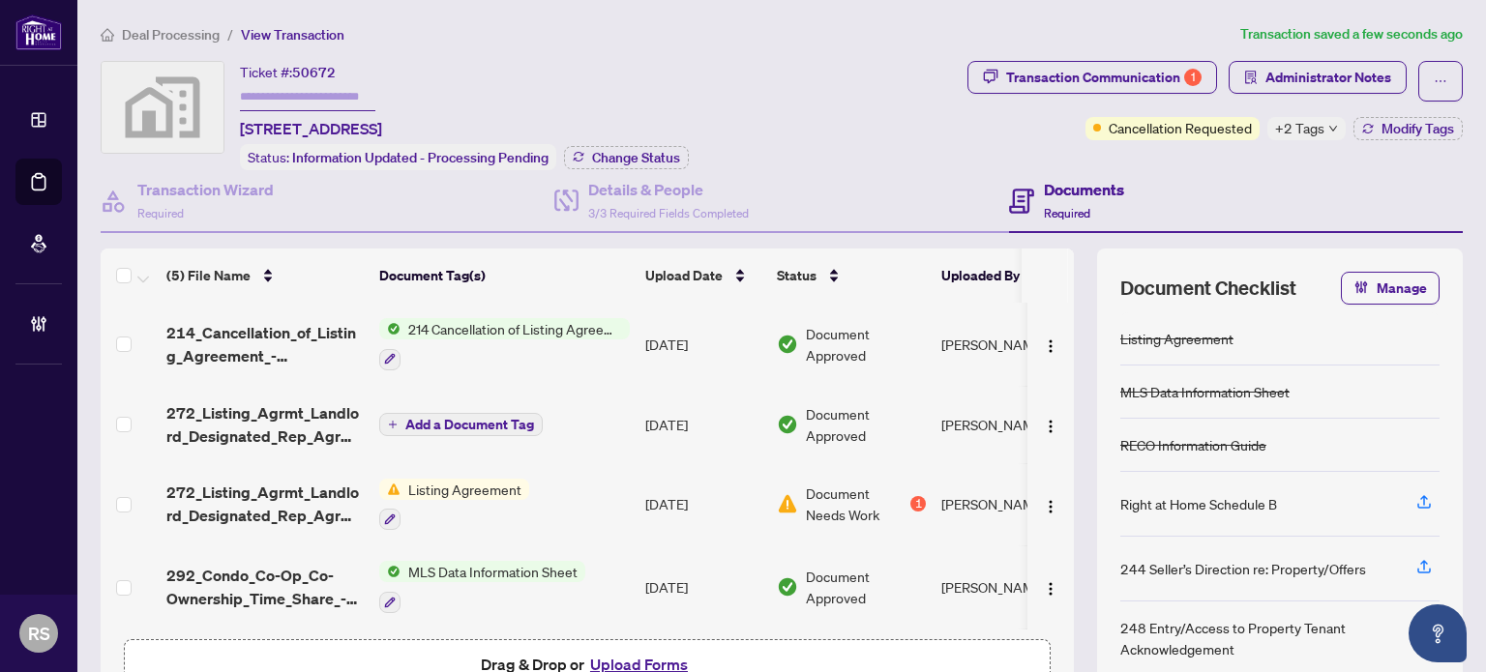
click at [487, 418] on span "Add a Document Tag" at bounding box center [469, 425] width 129 height 14
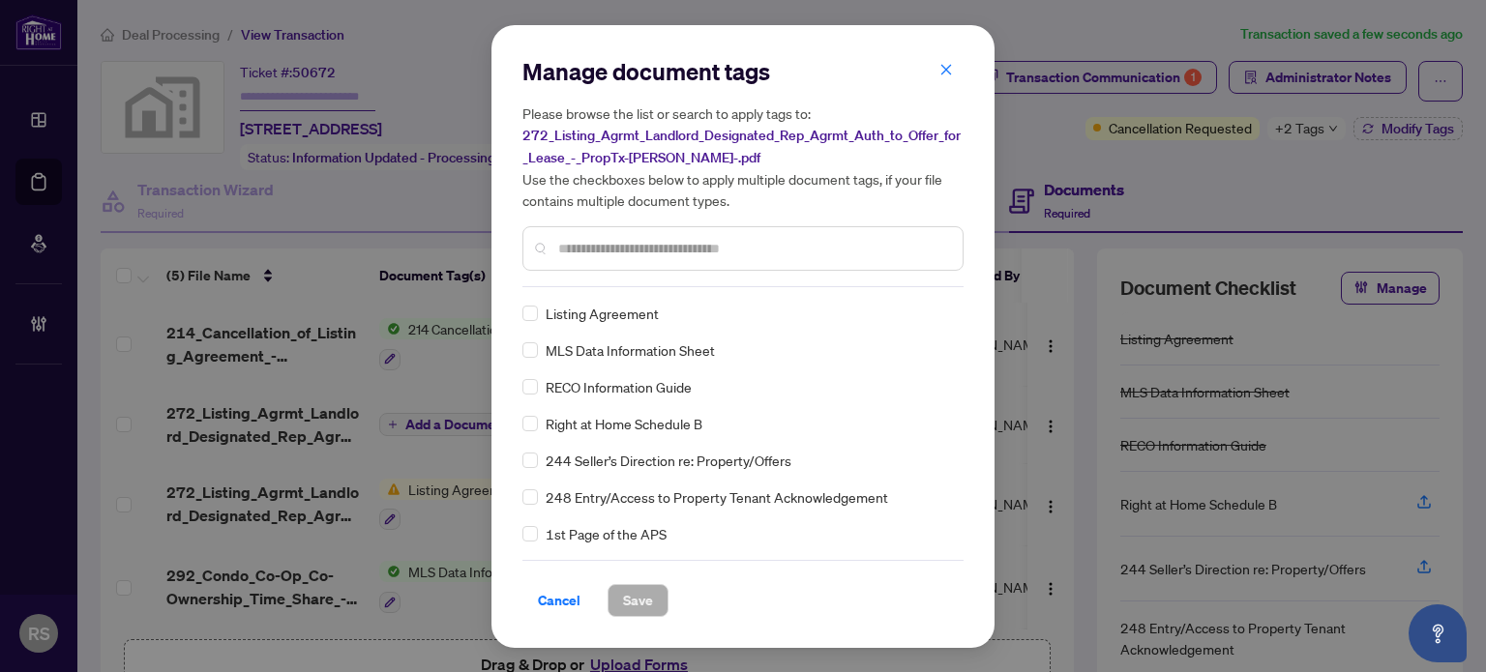
click at [634, 250] on input "text" at bounding box center [752, 248] width 389 height 21
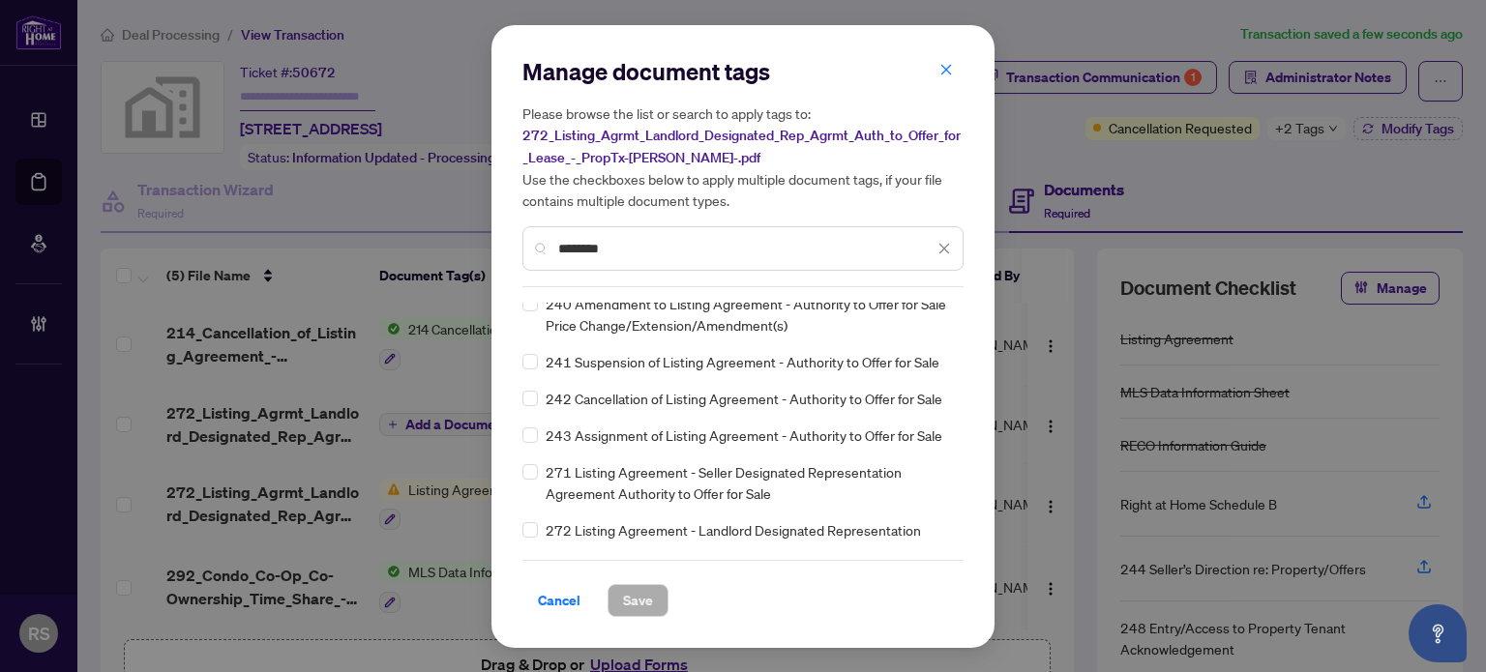
scroll to position [581, 0]
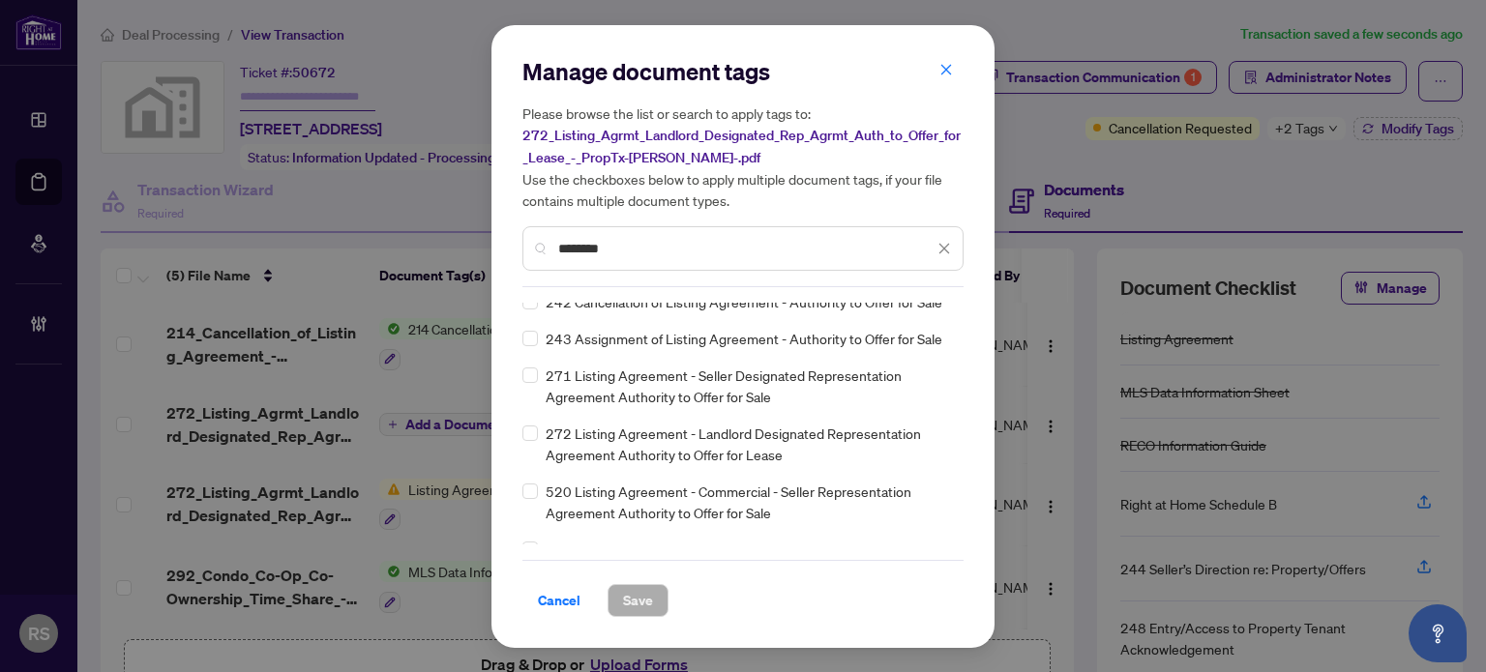
type input "*******"
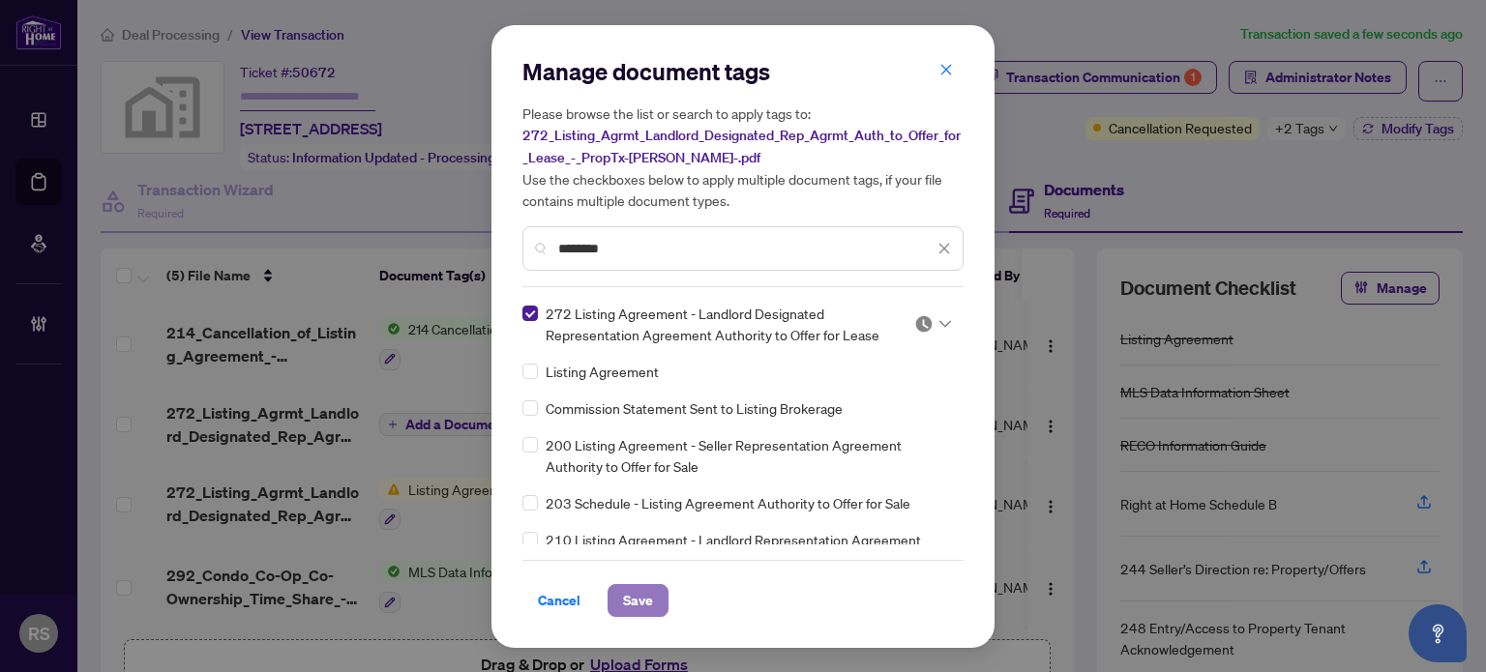
click at [642, 605] on span "Save" at bounding box center [638, 600] width 30 height 31
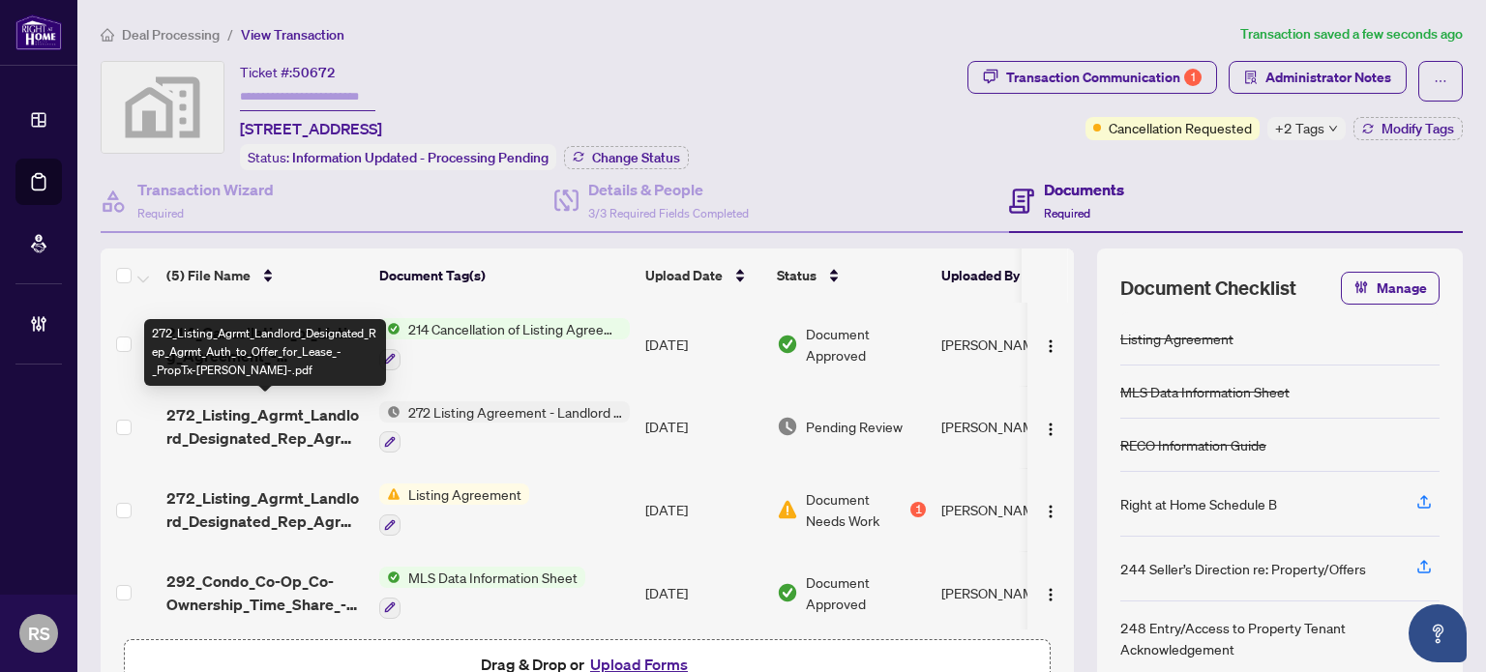
click at [260, 420] on span "272_Listing_Agrmt_Landlord_Designated_Rep_Agrmt_Auth_to_Offer_for_Lease_-_PropT…" at bounding box center [264, 426] width 197 height 46
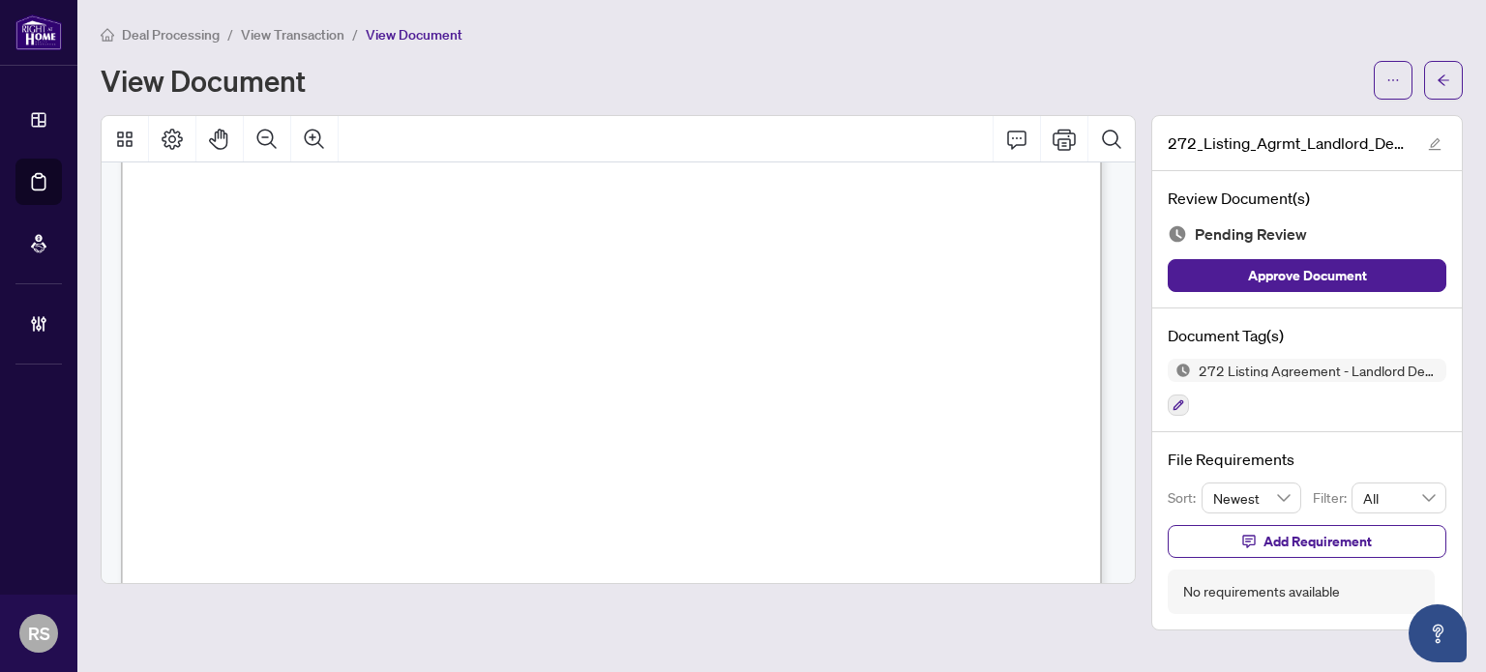
scroll to position [1548, 0]
click at [1244, 272] on button "Approve Document" at bounding box center [1307, 275] width 279 height 33
click at [301, 29] on span "View Transaction" at bounding box center [293, 34] width 104 height 17
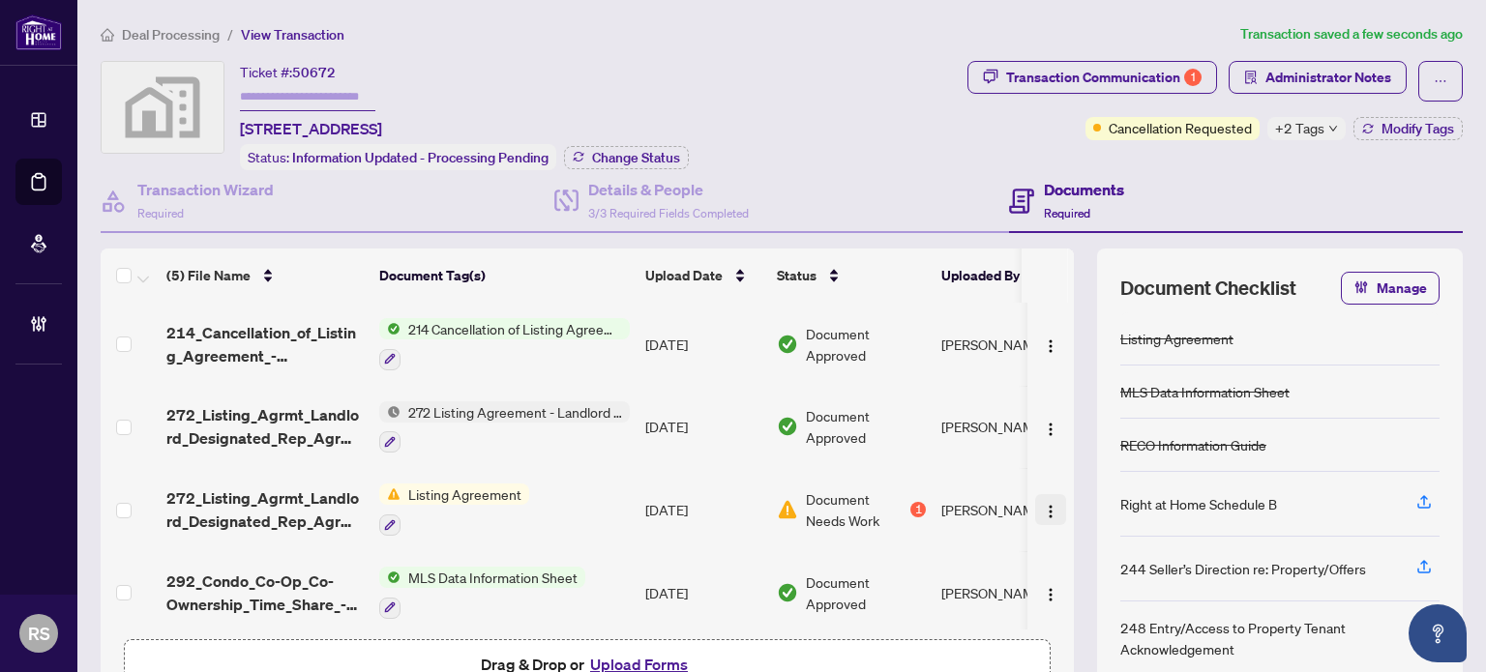
click at [1043, 507] on img "button" at bounding box center [1050, 511] width 15 height 15
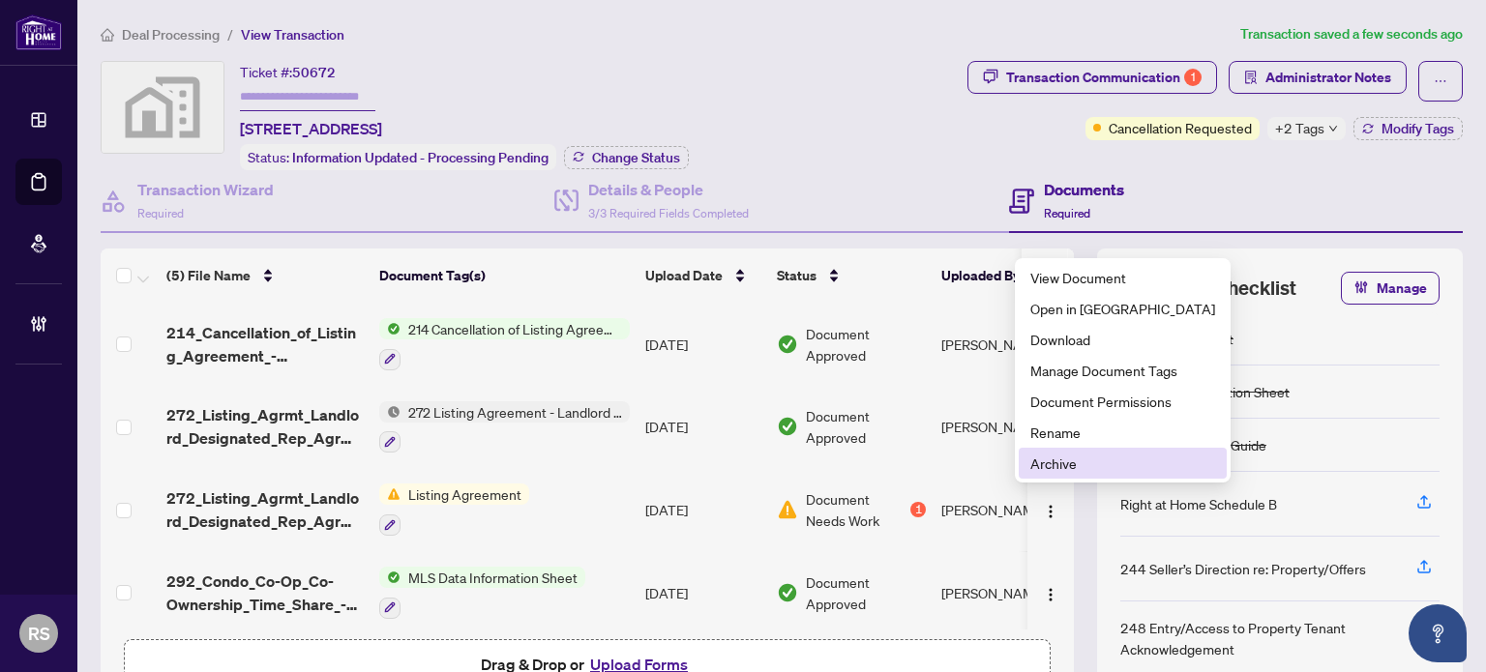
click at [1057, 460] on span "Archive" at bounding box center [1123, 463] width 185 height 21
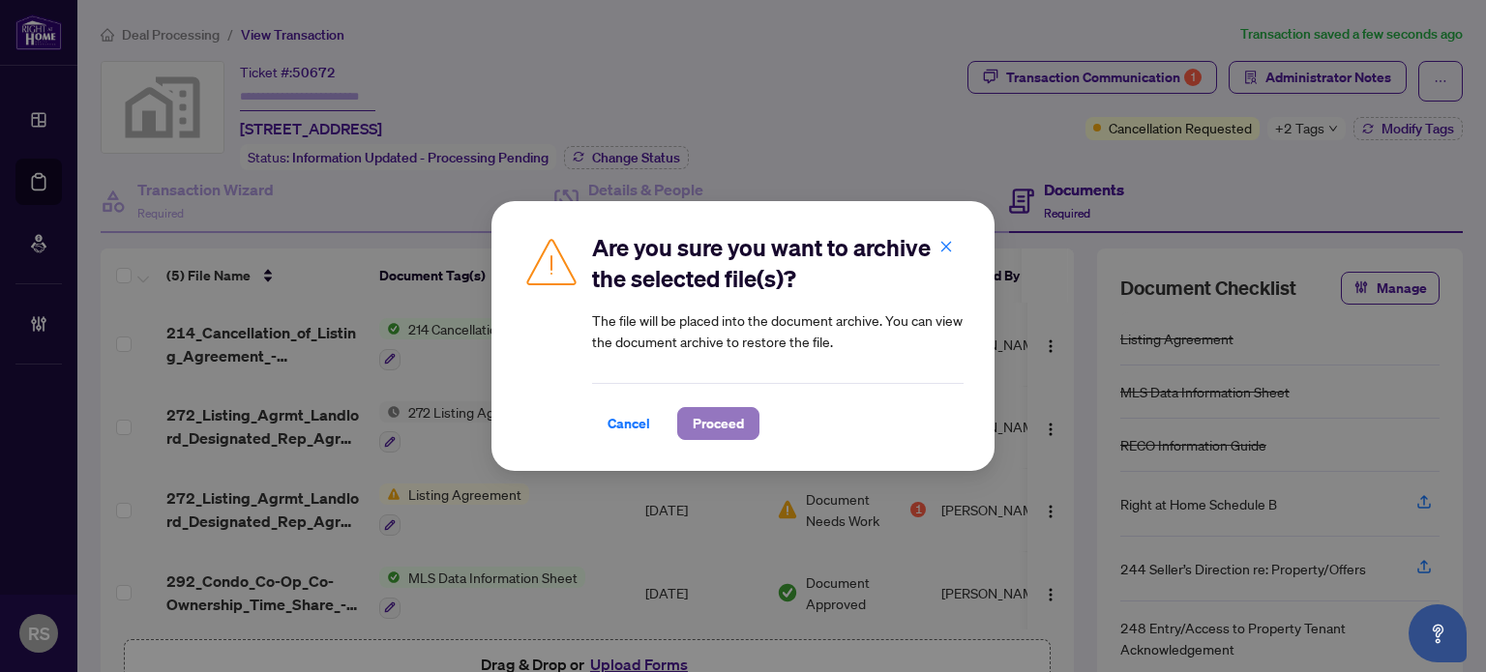
click at [743, 424] on span "Proceed" at bounding box center [718, 423] width 51 height 31
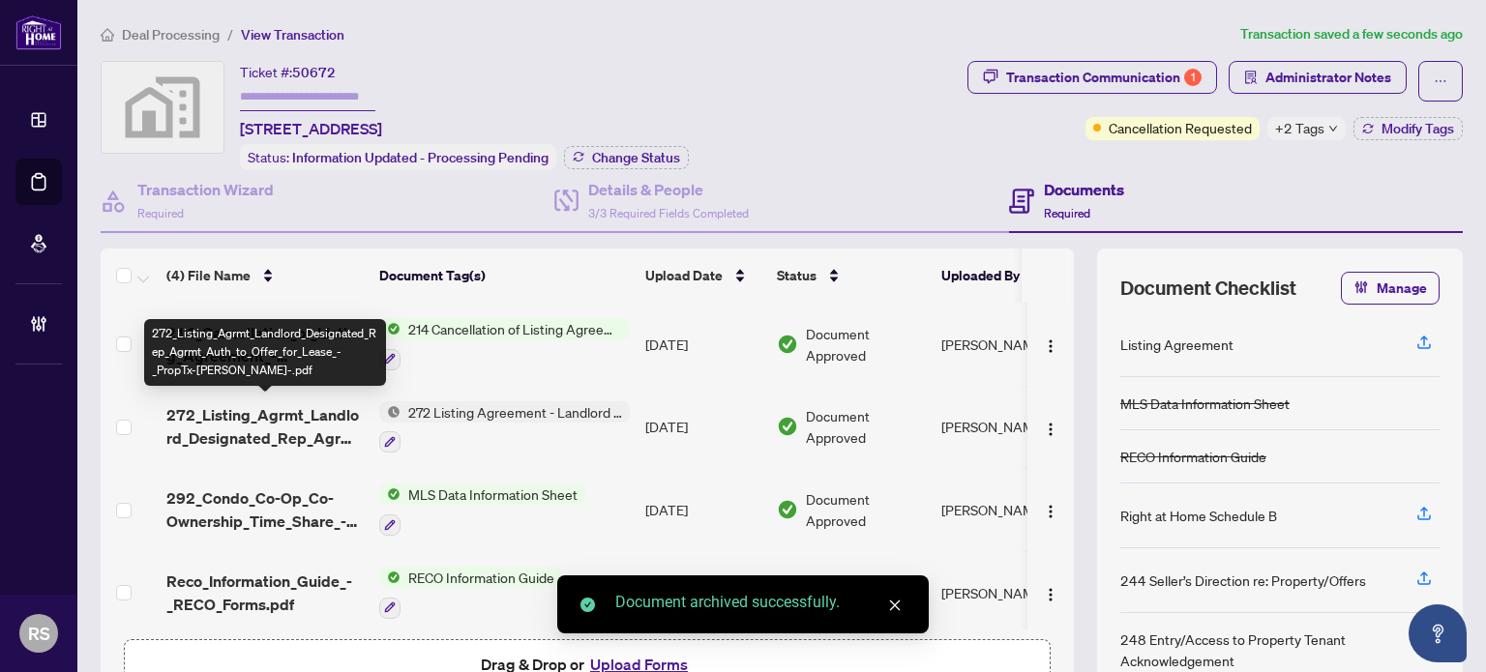
click at [283, 418] on span "272_Listing_Agrmt_Landlord_Designated_Rep_Agrmt_Auth_to_Offer_for_Lease_-_PropT…" at bounding box center [264, 426] width 197 height 46
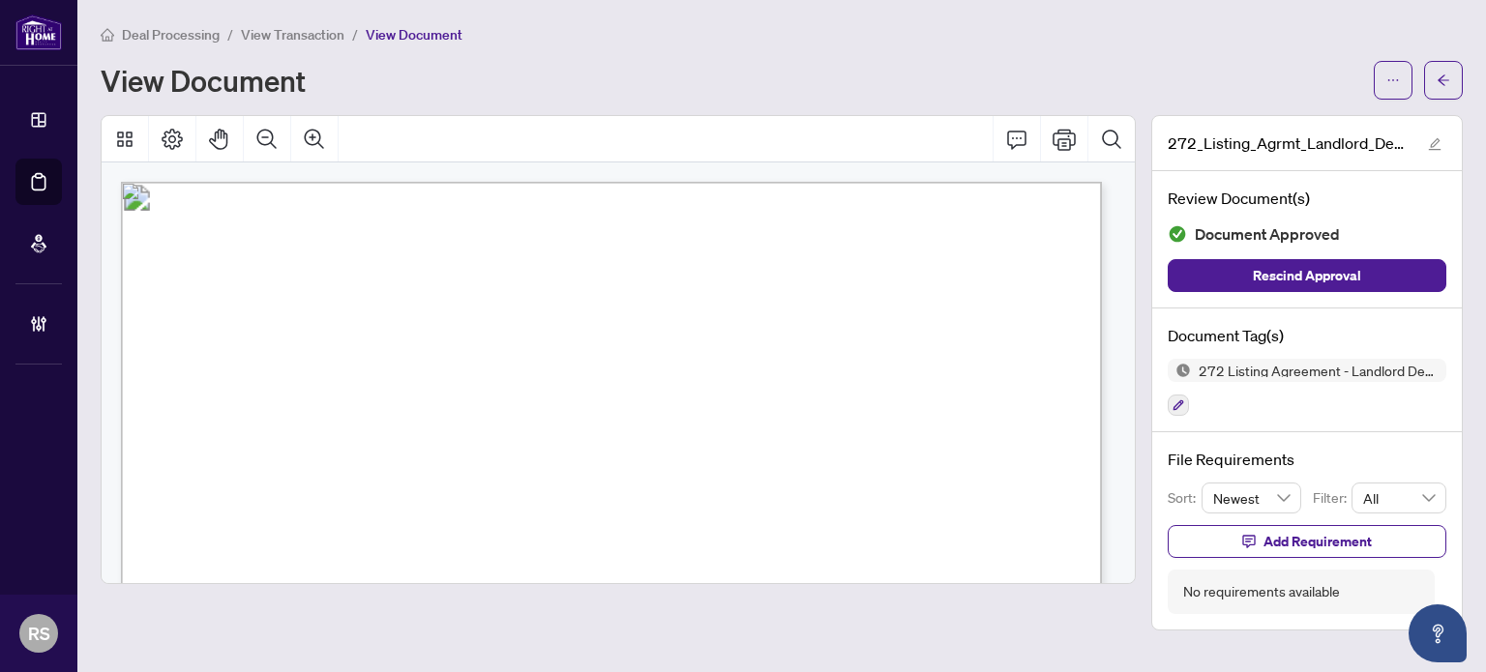
click at [307, 31] on span "View Transaction" at bounding box center [293, 34] width 104 height 17
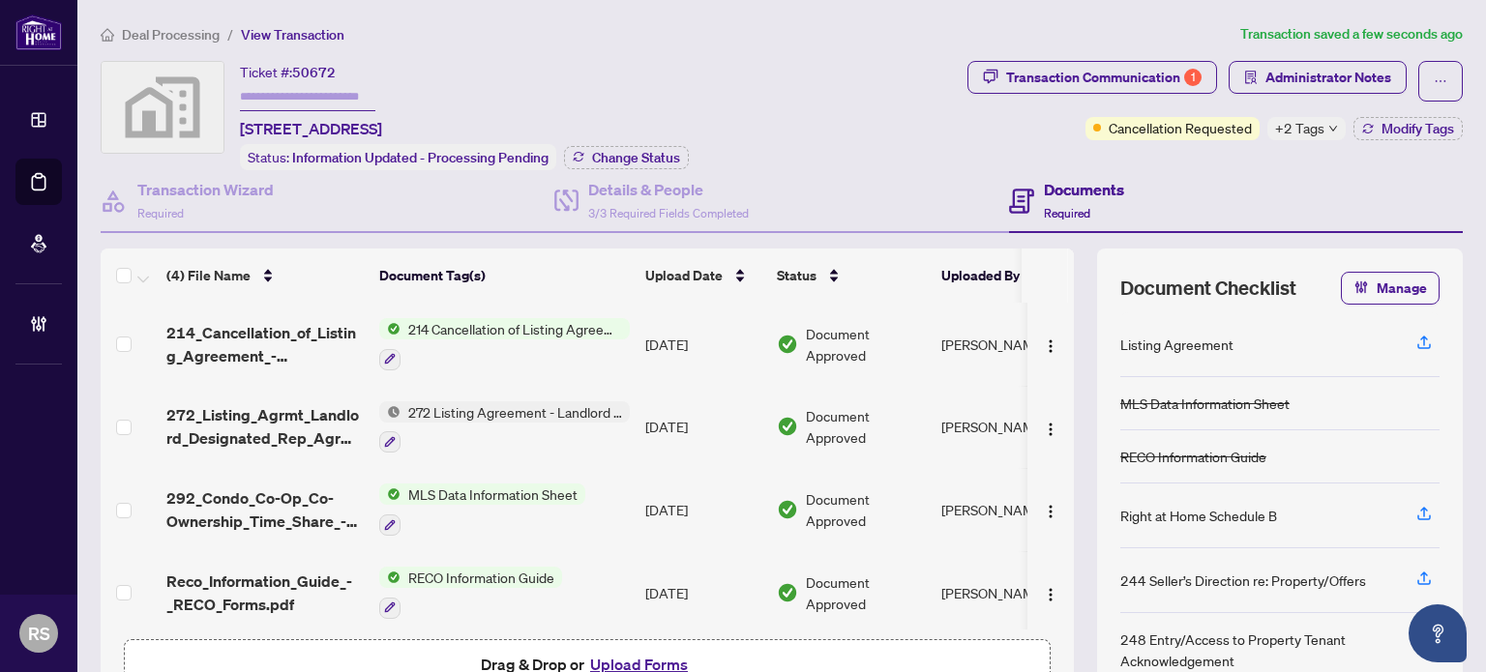
click at [495, 405] on span "272 Listing Agreement - Landlord Designated Representation Agreement Authority …" at bounding box center [515, 412] width 229 height 21
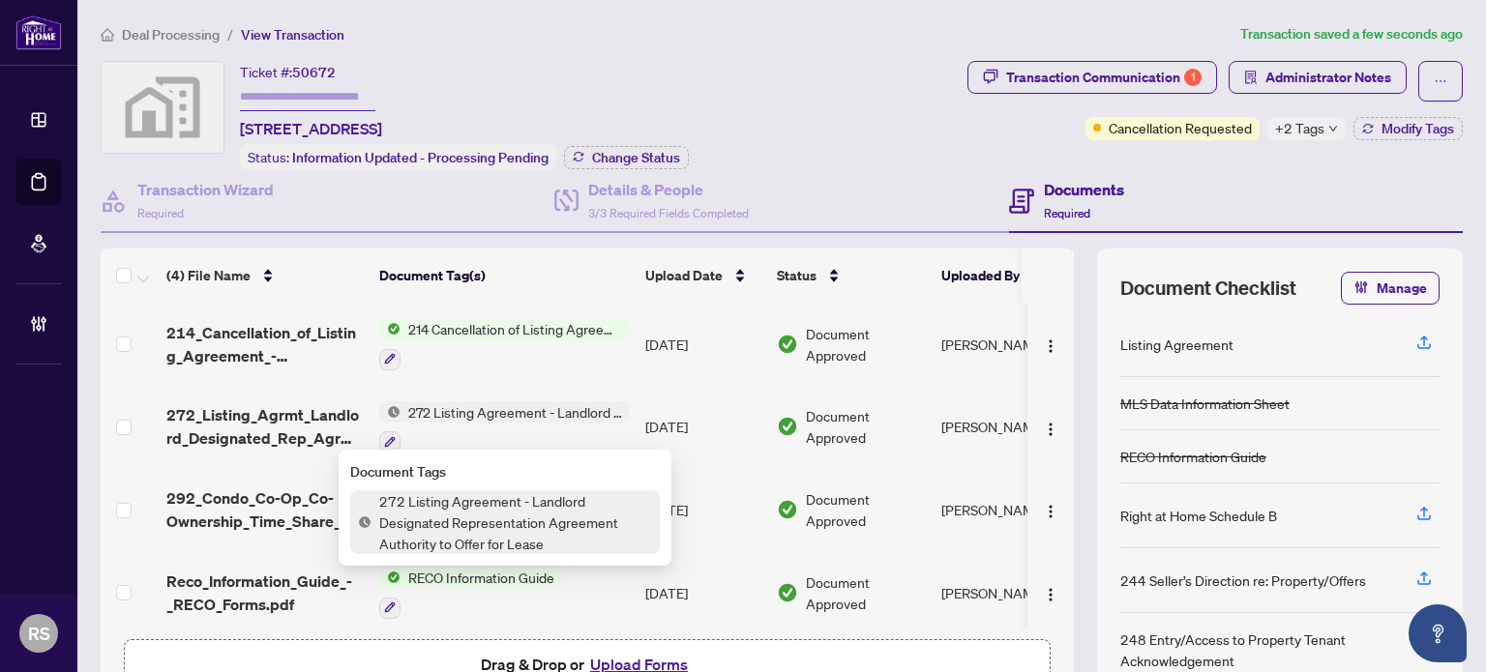
click at [449, 512] on span "272 Listing Agreement - Landlord Designated Representation Agreement Authority …" at bounding box center [516, 523] width 288 height 64
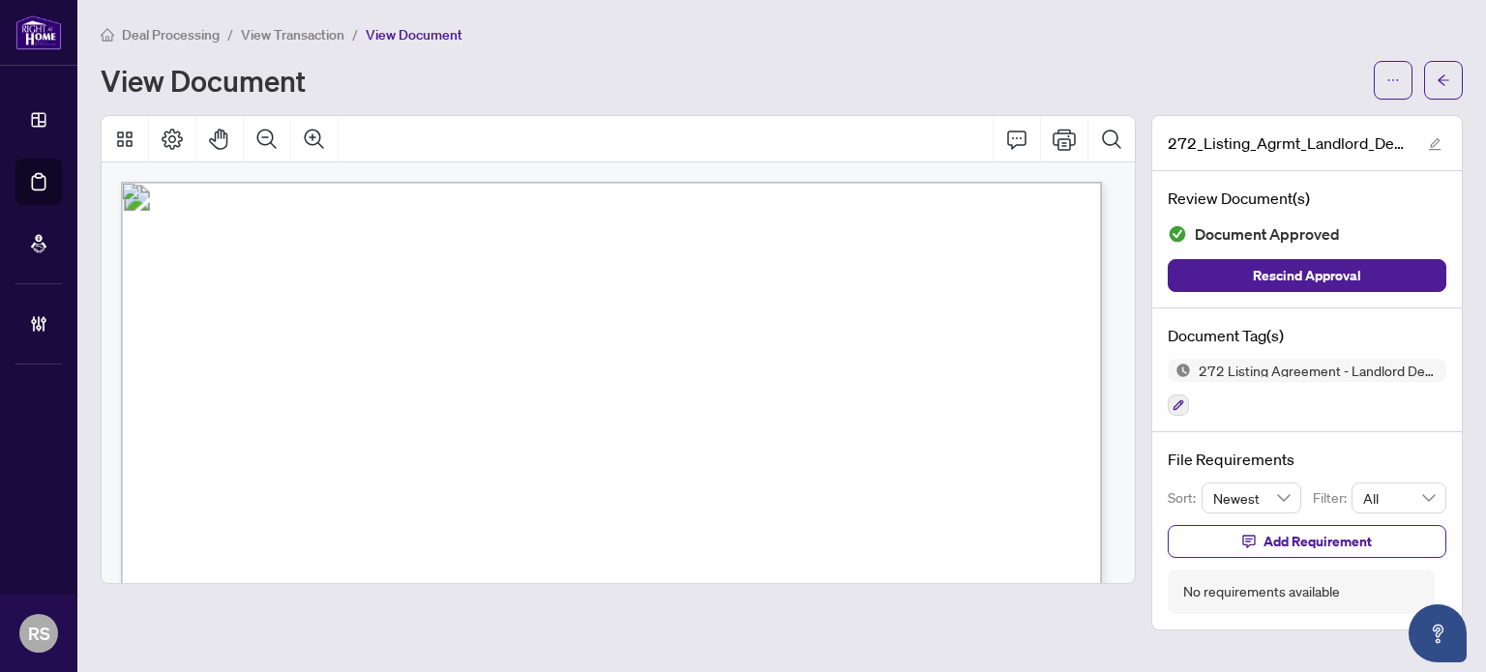
click at [283, 36] on span "View Transaction" at bounding box center [293, 34] width 104 height 17
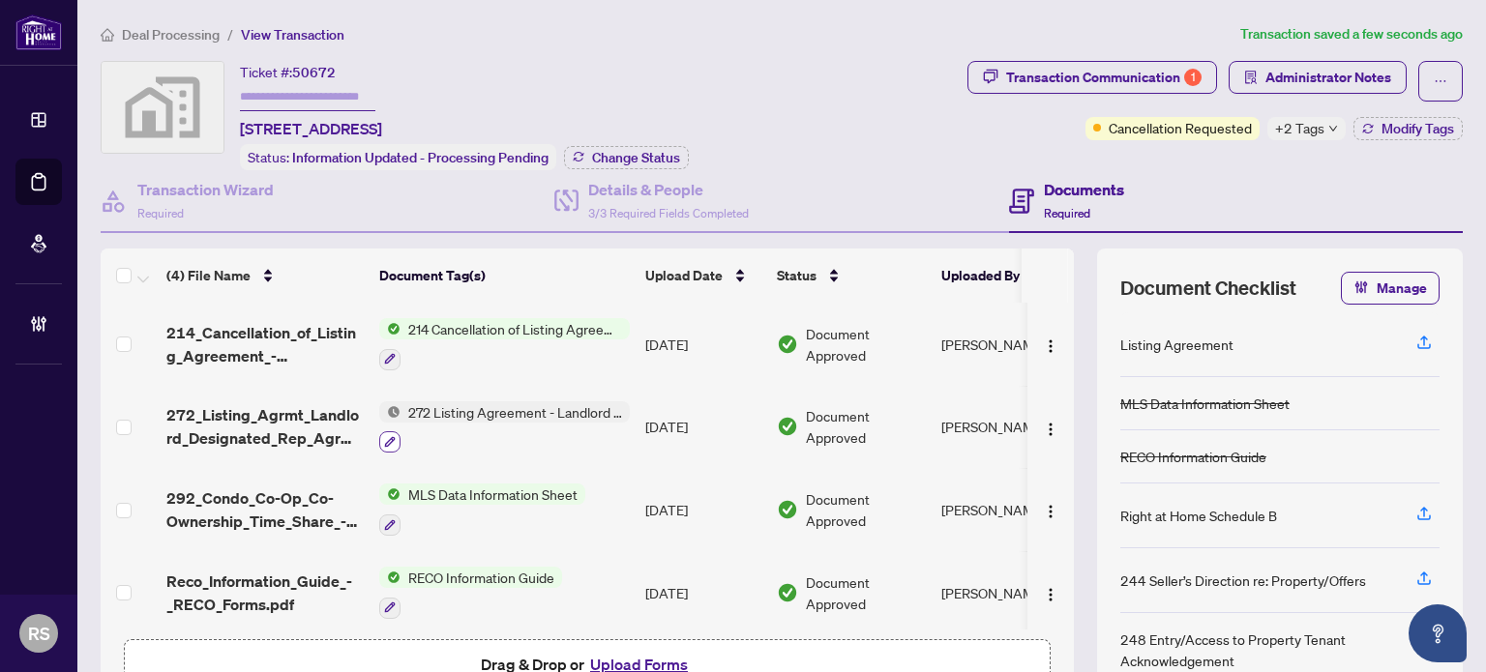
click at [391, 437] on icon "button" at bounding box center [390, 442] width 11 height 11
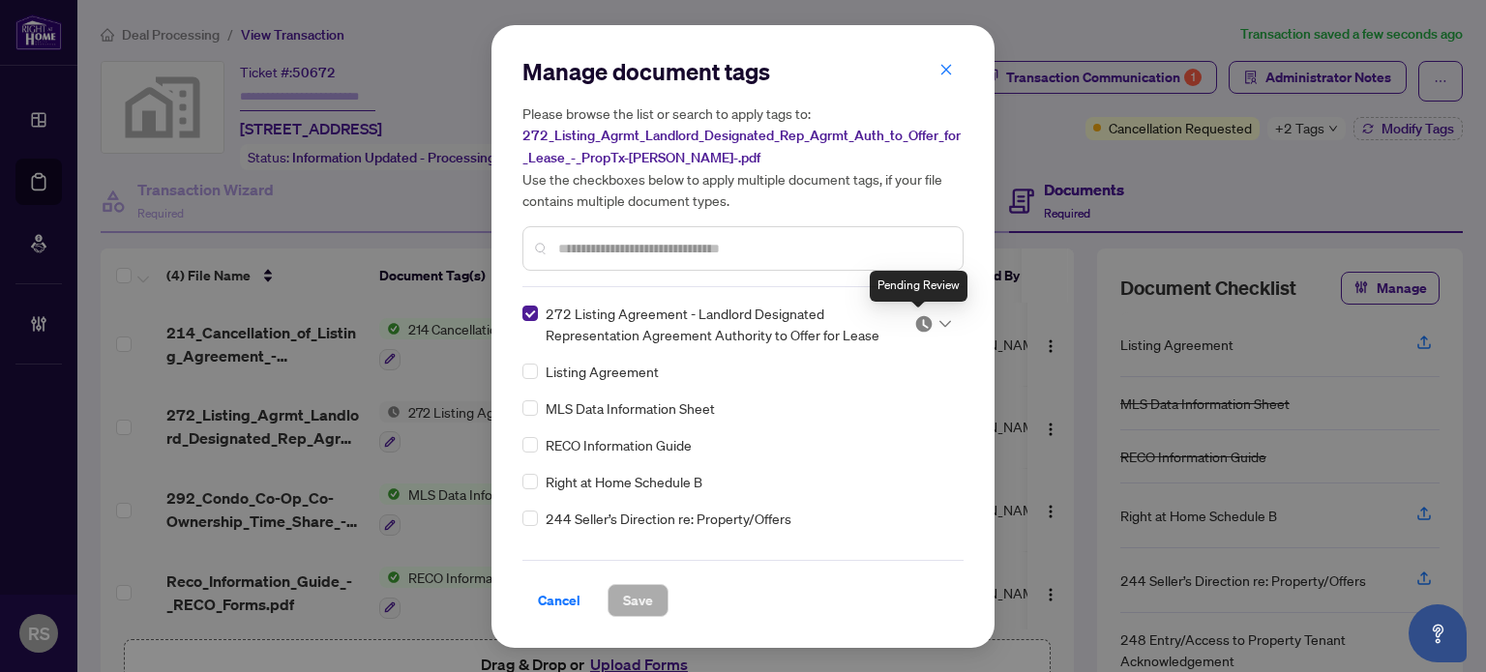
click at [914, 326] on img at bounding box center [923, 323] width 19 height 19
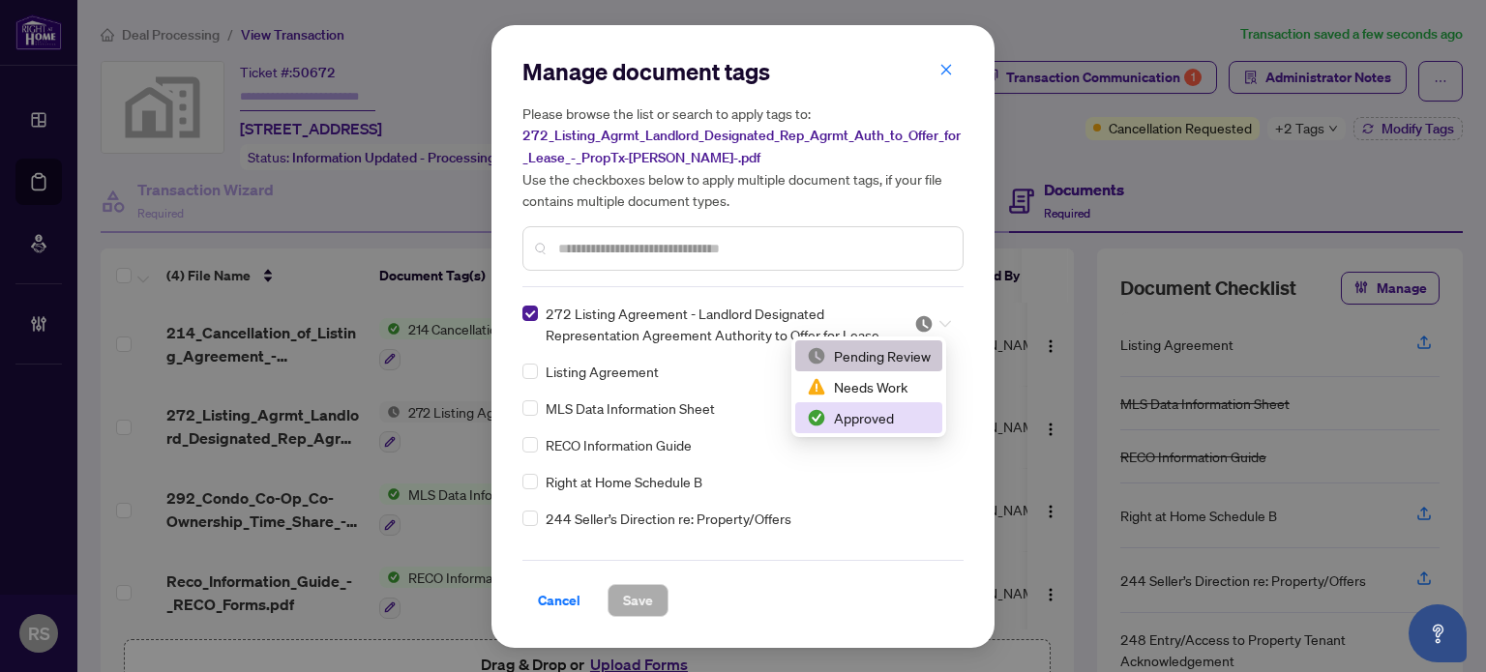
click at [862, 424] on div "Approved" at bounding box center [869, 417] width 124 height 21
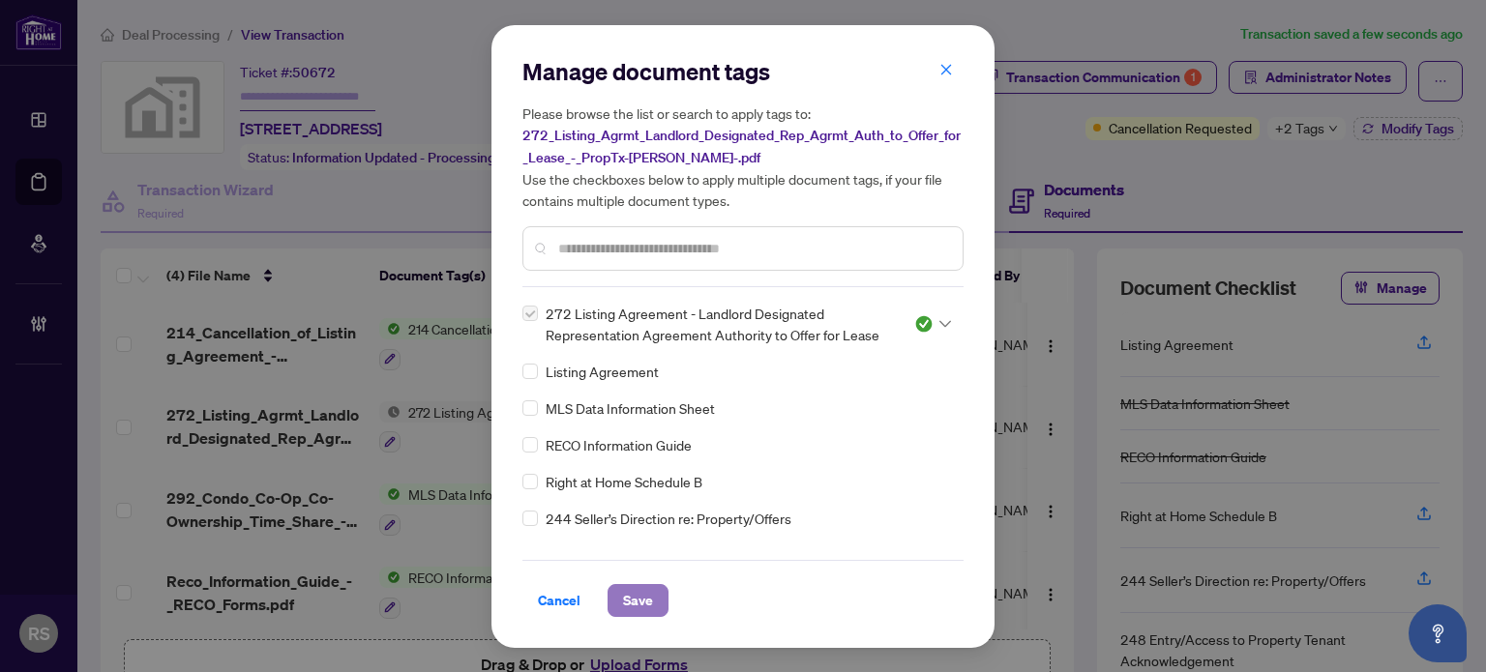
click at [639, 599] on span "Save" at bounding box center [638, 600] width 30 height 31
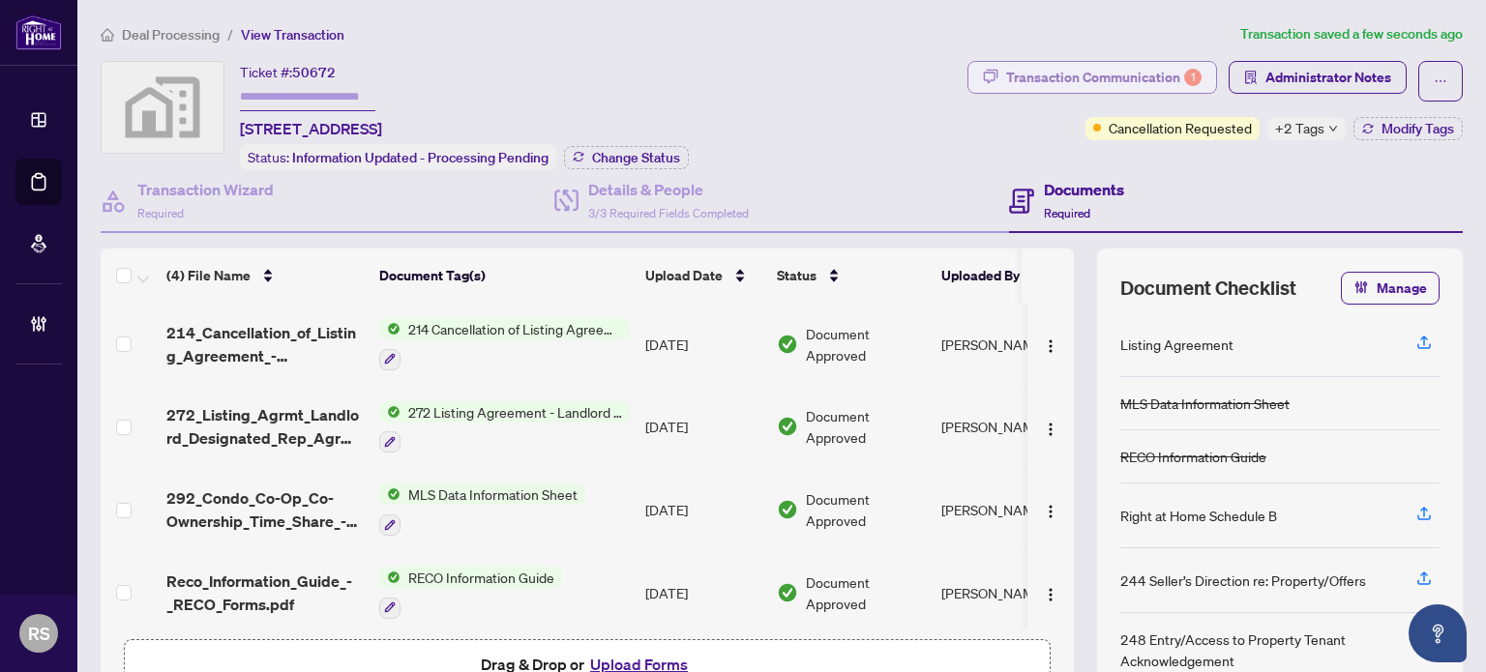
click at [1099, 79] on div "Transaction Communication 1" at bounding box center [1103, 77] width 195 height 31
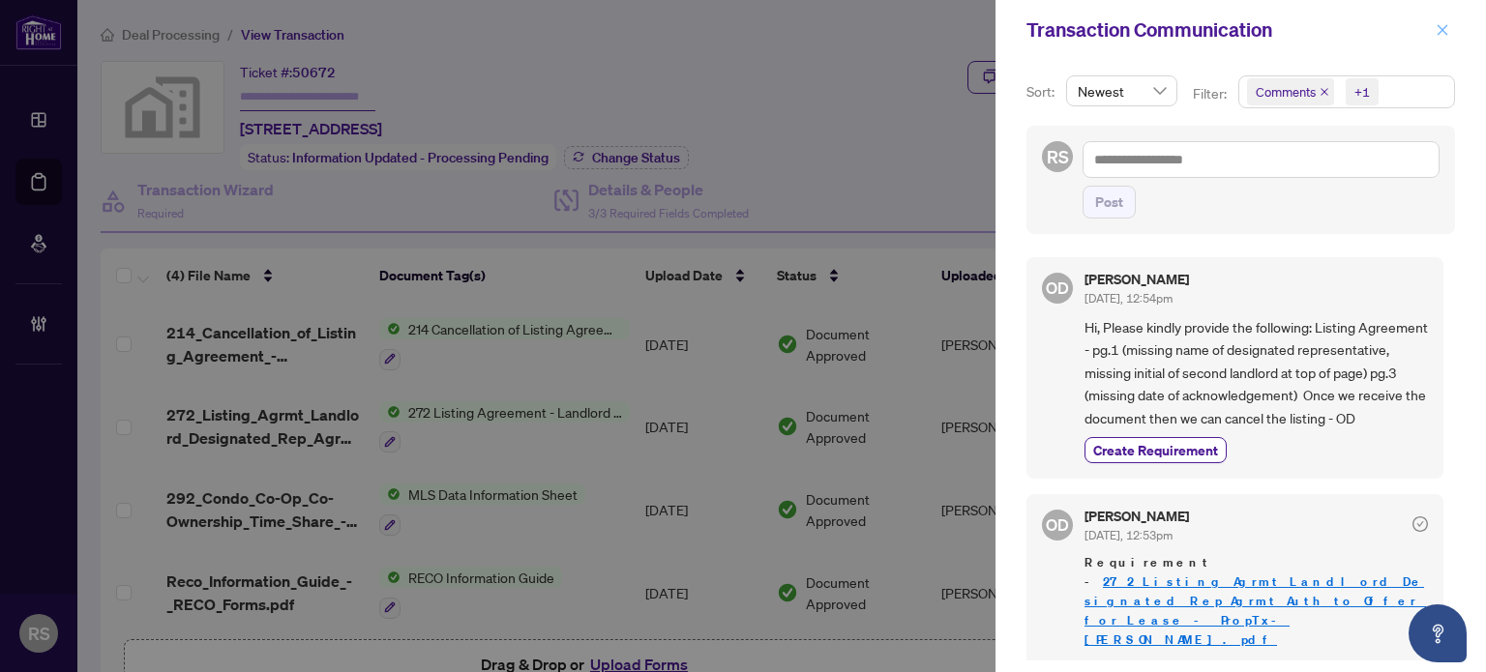
click at [1451, 34] on button "button" at bounding box center [1442, 29] width 25 height 23
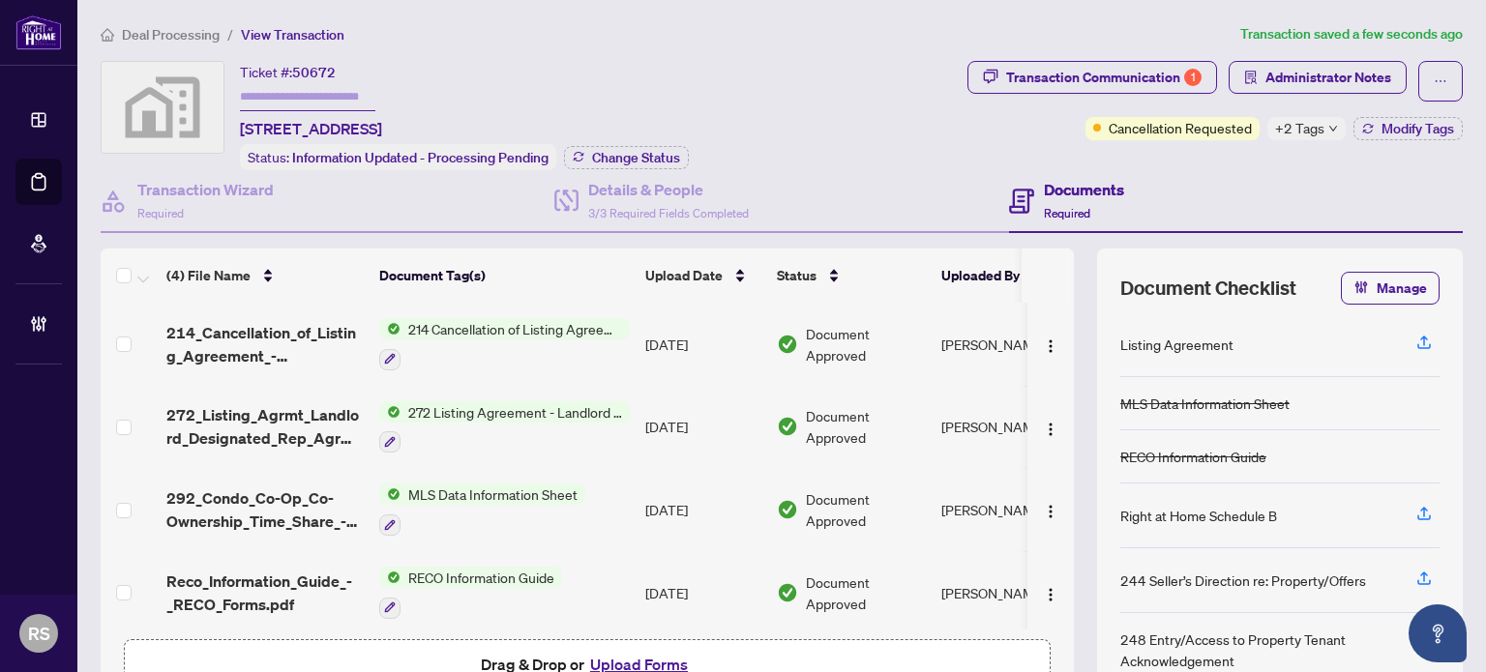
click at [139, 32] on span "Deal Processing" at bounding box center [171, 34] width 98 height 17
